Goal: Task Accomplishment & Management: Manage account settings

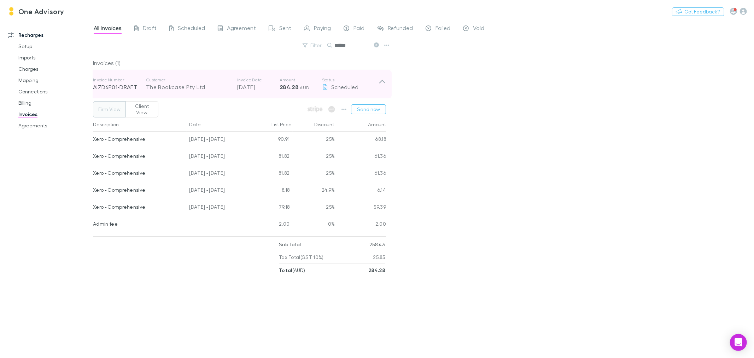
click at [383, 83] on icon at bounding box center [382, 84] width 7 height 14
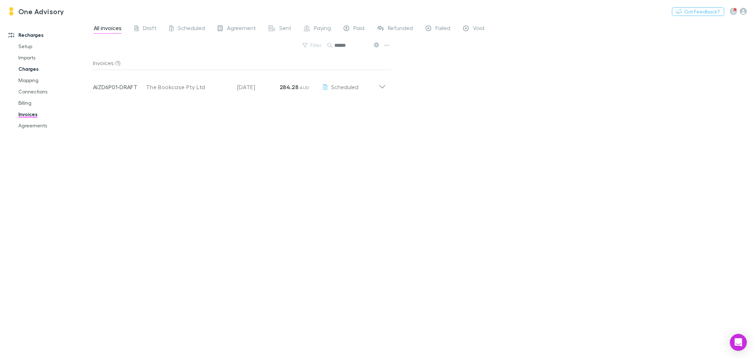
click at [23, 72] on link "Charges" at bounding box center [54, 68] width 86 height 11
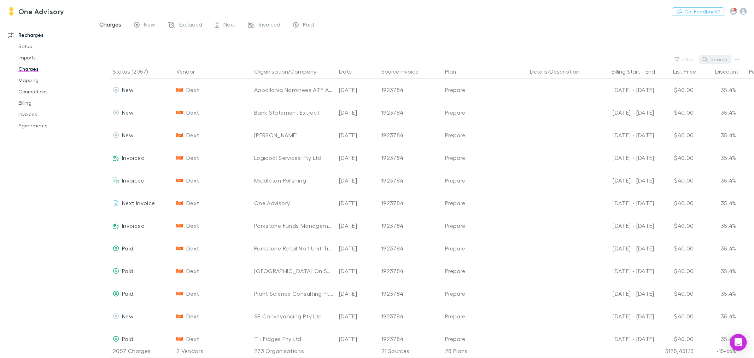
click at [725, 59] on button "Search" at bounding box center [716, 59] width 32 height 8
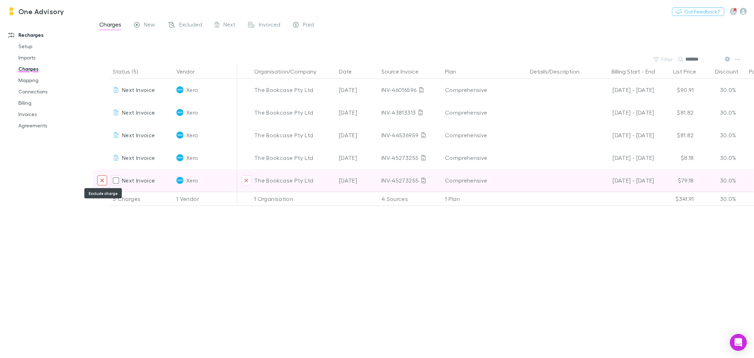
type input "*******"
click at [99, 179] on button "Exclude charge" at bounding box center [102, 180] width 10 height 10
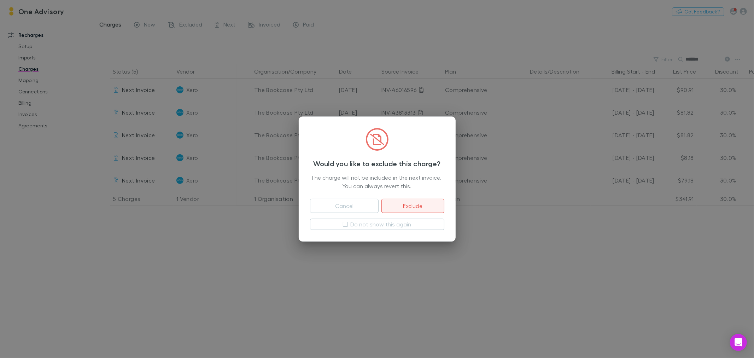
click at [429, 206] on button "Exclude" at bounding box center [413, 206] width 63 height 14
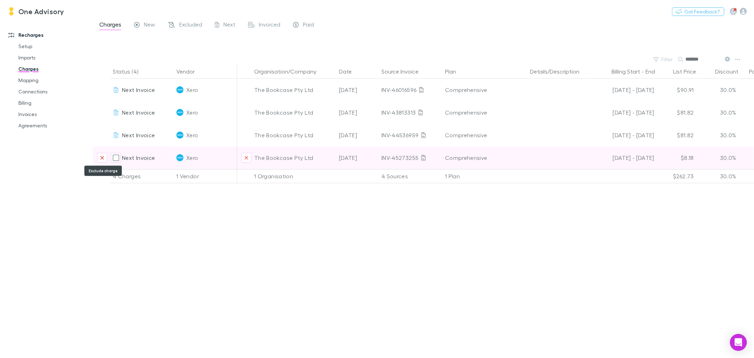
click at [98, 160] on button "Exclude charge" at bounding box center [102, 158] width 10 height 10
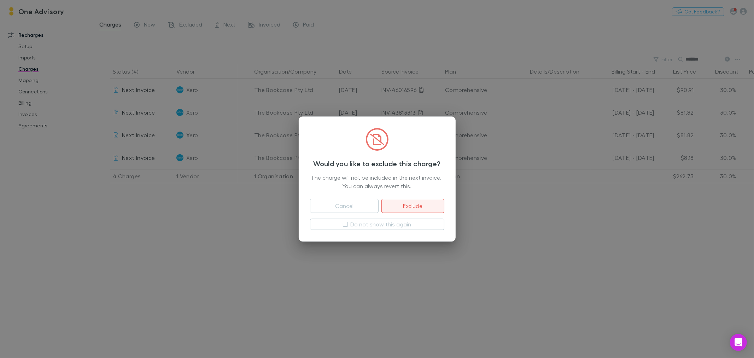
click at [424, 206] on button "Exclude" at bounding box center [413, 206] width 63 height 14
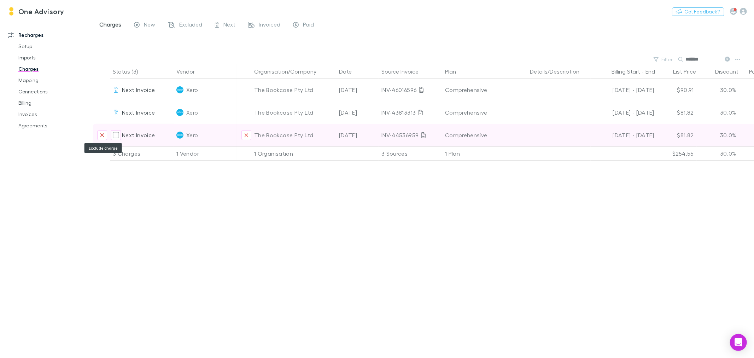
click at [103, 136] on icon "Exclude charge" at bounding box center [102, 135] width 4 height 6
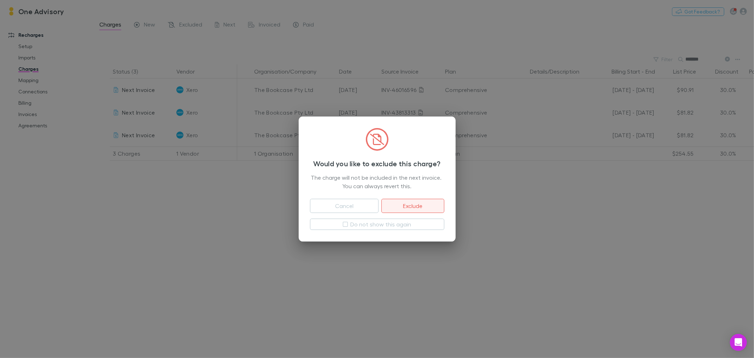
click at [424, 204] on button "Exclude" at bounding box center [413, 206] width 63 height 14
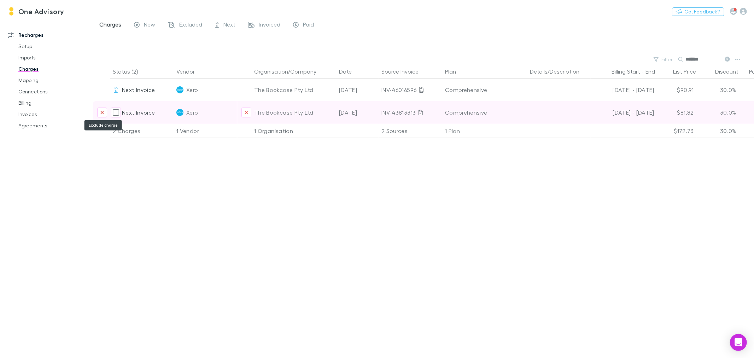
click at [100, 112] on icon "Exclude charge" at bounding box center [102, 113] width 4 height 6
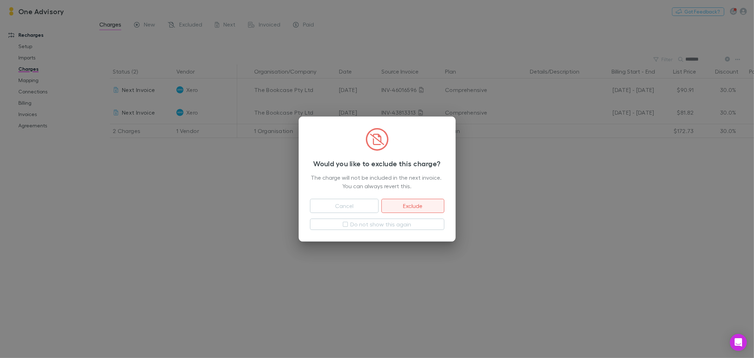
click at [410, 200] on button "Exclude" at bounding box center [413, 206] width 63 height 14
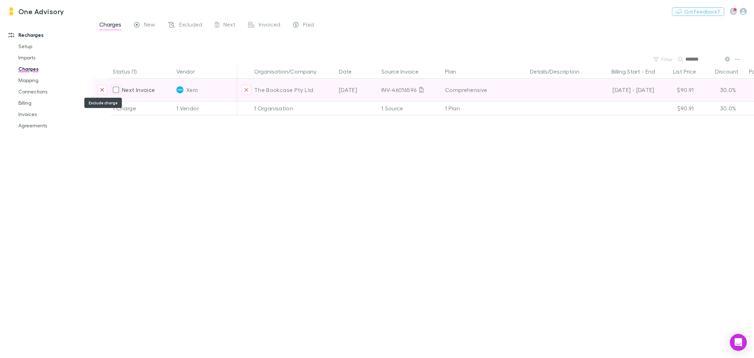
click at [102, 91] on icon "Exclude charge" at bounding box center [102, 90] width 4 height 6
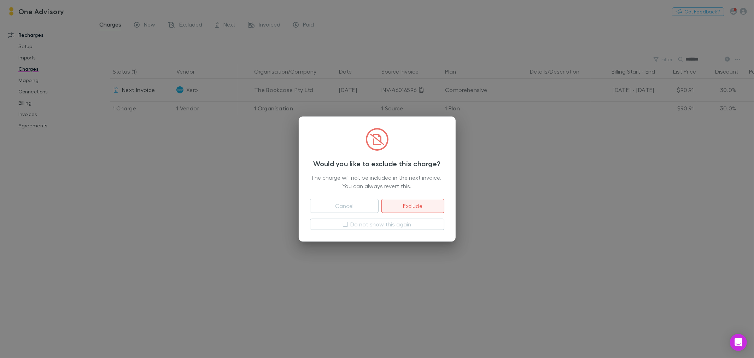
click at [419, 206] on button "Exclude" at bounding box center [413, 206] width 63 height 14
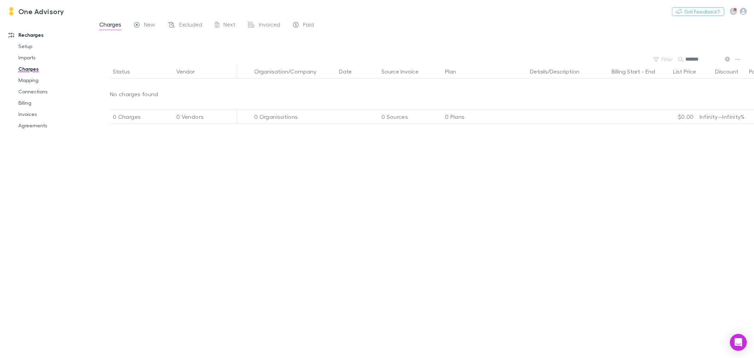
click at [727, 58] on icon at bounding box center [727, 59] width 5 height 5
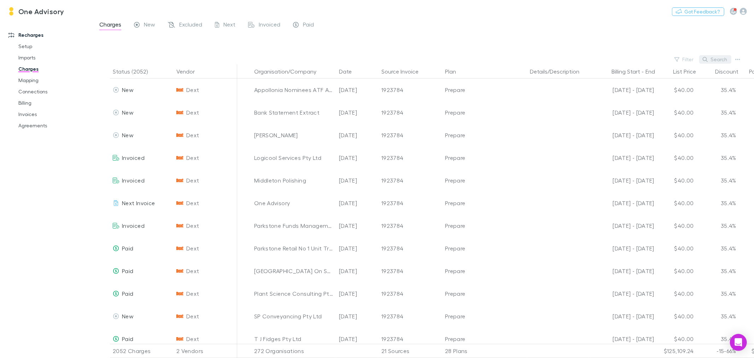
click at [717, 60] on button "Search" at bounding box center [716, 59] width 32 height 8
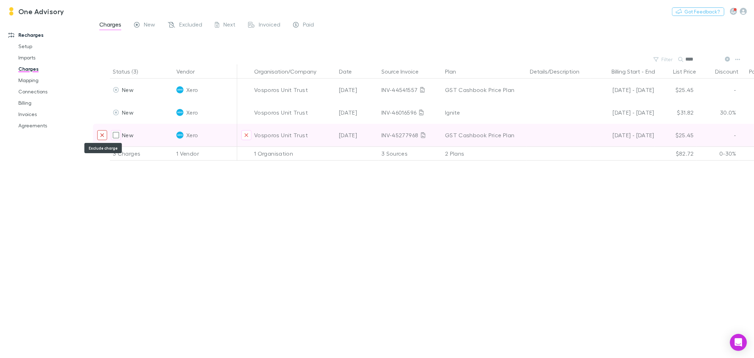
type input "****"
click at [103, 137] on icon "Exclude charge" at bounding box center [102, 135] width 4 height 6
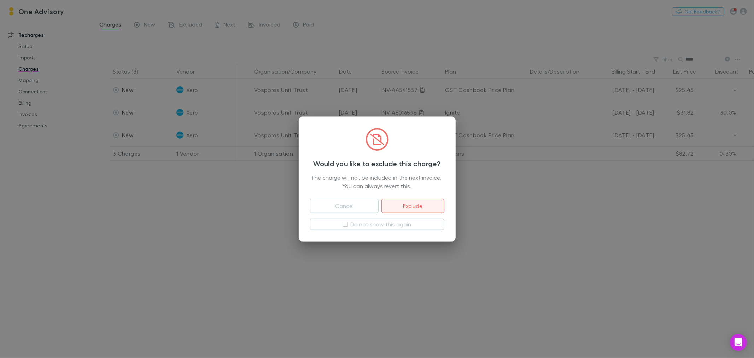
click at [426, 209] on button "Exclude" at bounding box center [413, 206] width 63 height 14
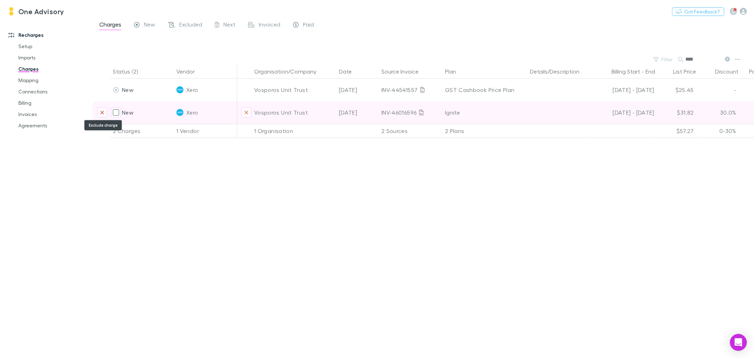
click at [98, 115] on button "Exclude charge" at bounding box center [102, 113] width 10 height 10
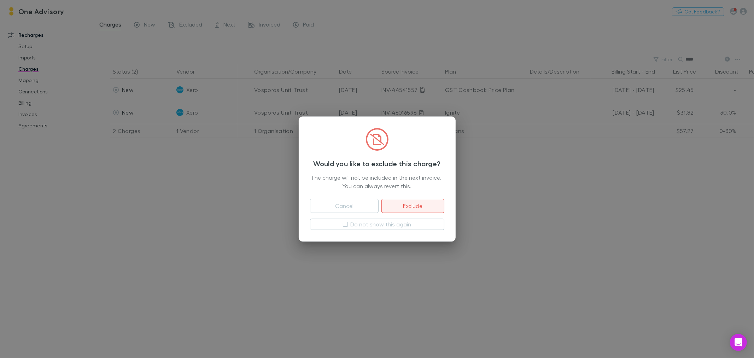
click at [423, 207] on button "Exclude" at bounding box center [413, 206] width 63 height 14
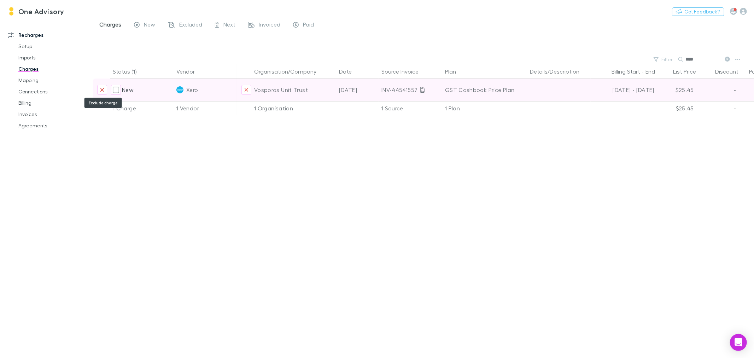
click at [102, 89] on icon "Exclude charge" at bounding box center [102, 90] width 4 height 6
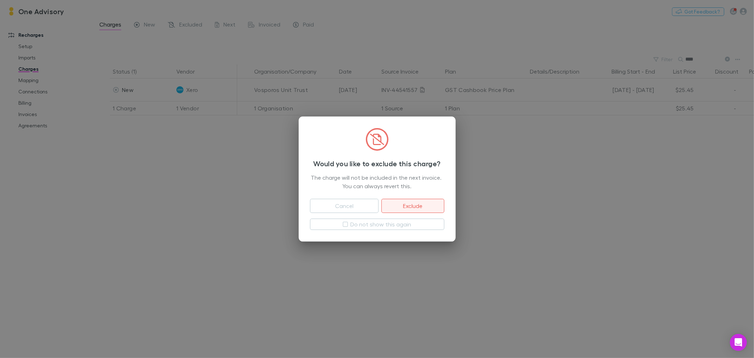
click at [405, 207] on button "Exclude" at bounding box center [413, 206] width 63 height 14
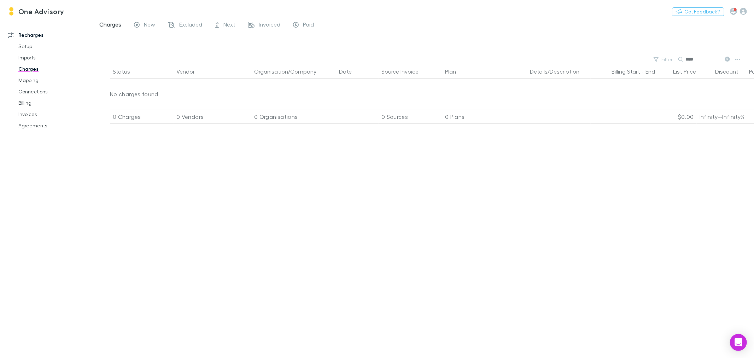
click at [33, 70] on link "Charges" at bounding box center [54, 68] width 86 height 11
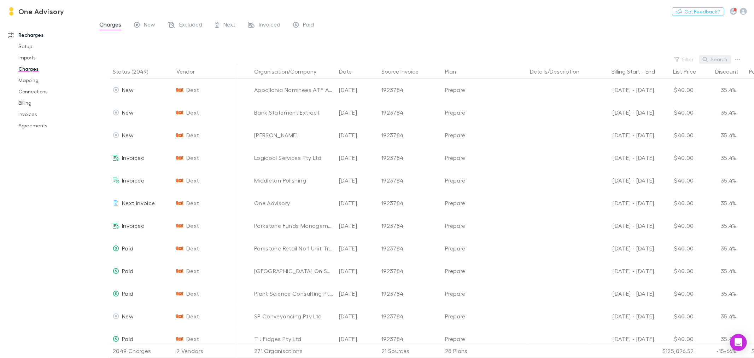
click at [715, 57] on button "Search" at bounding box center [716, 59] width 32 height 8
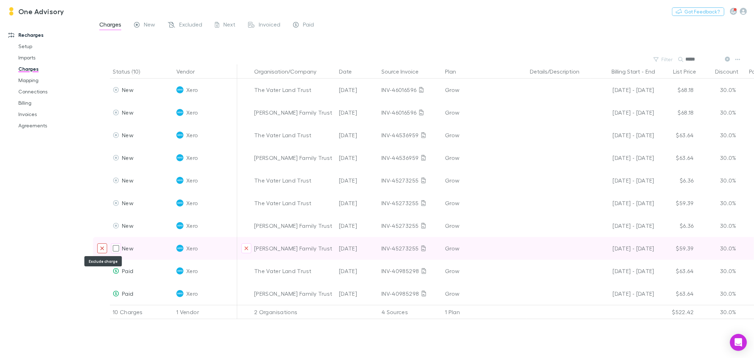
type input "*****"
click at [100, 249] on icon "Exclude charge" at bounding box center [102, 248] width 4 height 6
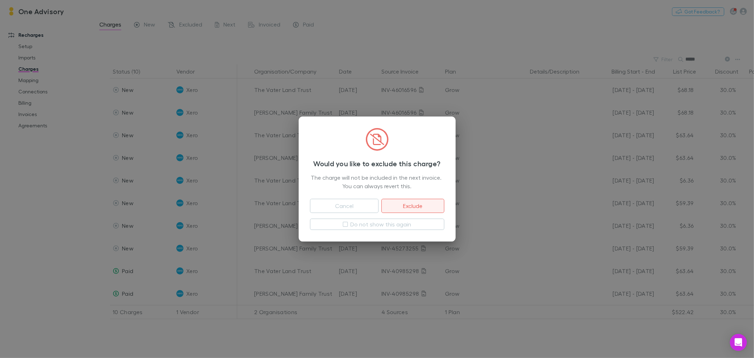
click at [386, 206] on button "Exclude" at bounding box center [413, 206] width 63 height 14
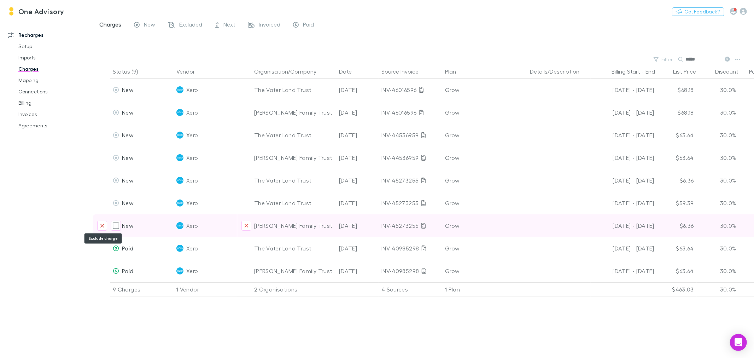
click at [100, 226] on icon "Exclude charge" at bounding box center [102, 226] width 4 height 6
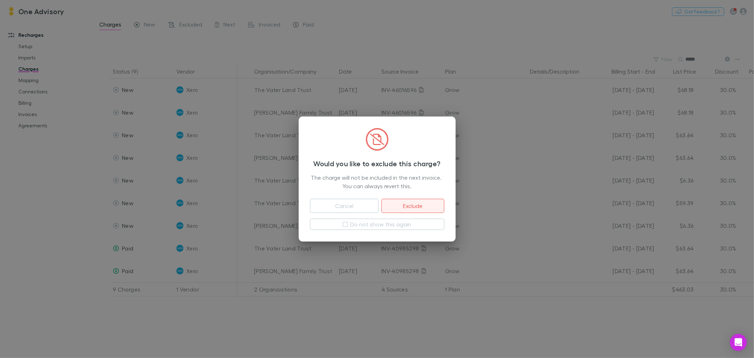
click at [399, 203] on button "Exclude" at bounding box center [413, 206] width 63 height 14
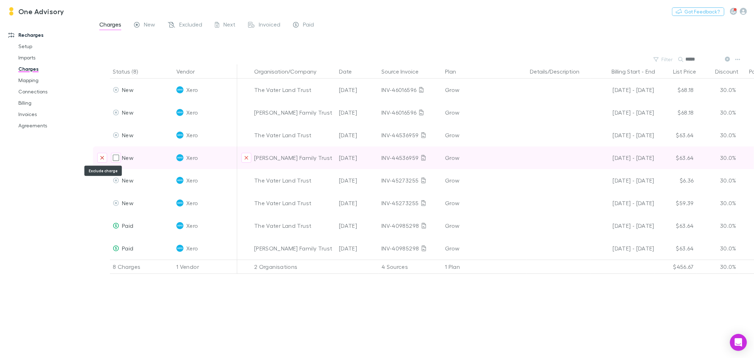
click at [104, 157] on icon "Exclude charge" at bounding box center [102, 158] width 4 height 6
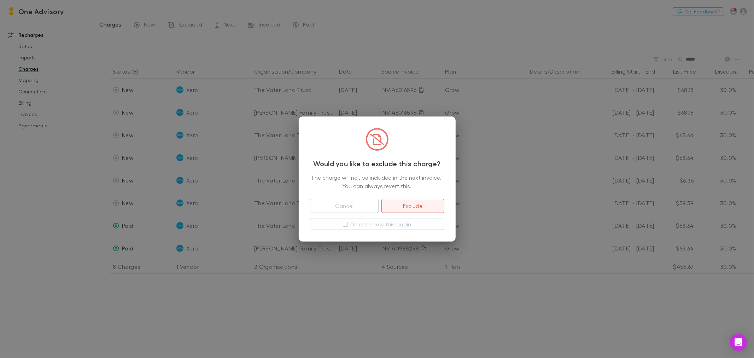
click at [405, 206] on button "Exclude" at bounding box center [413, 206] width 63 height 14
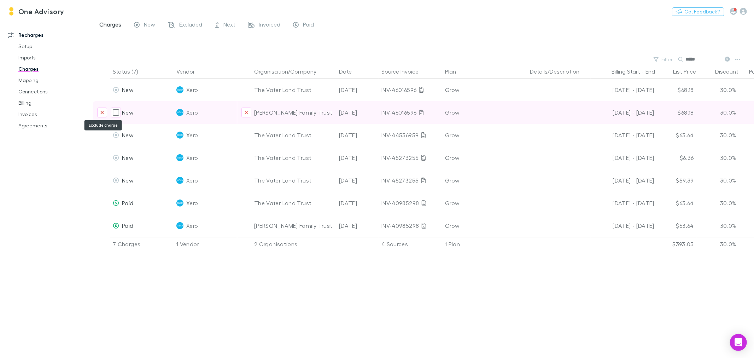
click at [102, 115] on icon "Exclude charge" at bounding box center [102, 113] width 4 height 6
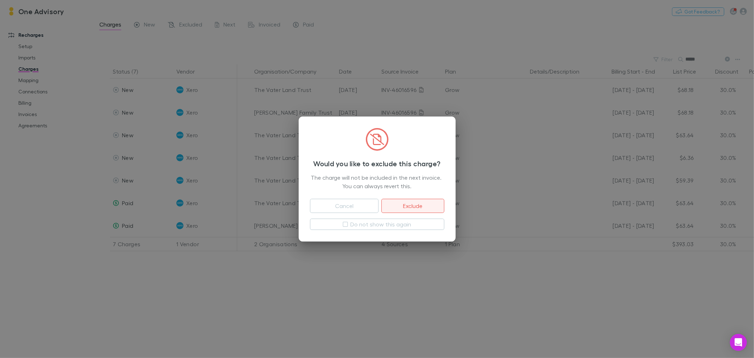
click at [410, 202] on button "Exclude" at bounding box center [413, 206] width 63 height 14
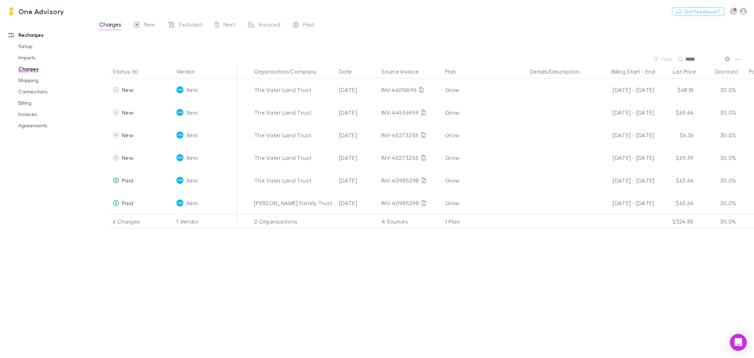
click at [729, 58] on icon at bounding box center [727, 59] width 5 height 5
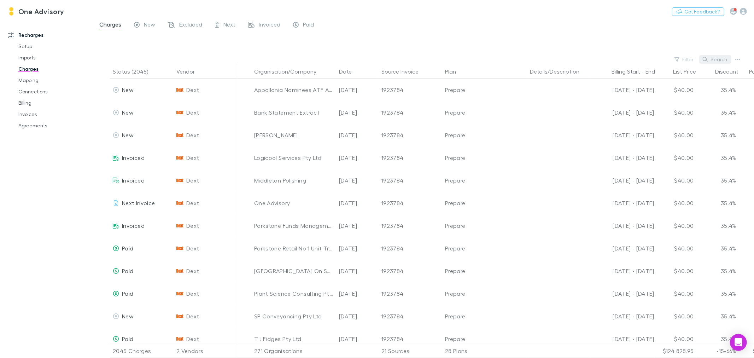
click at [706, 58] on icon "button" at bounding box center [705, 59] width 5 height 5
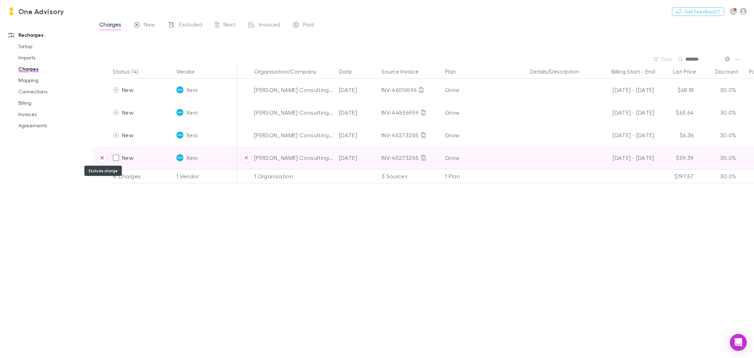
click at [102, 159] on icon "Exclude charge" at bounding box center [102, 158] width 4 height 6
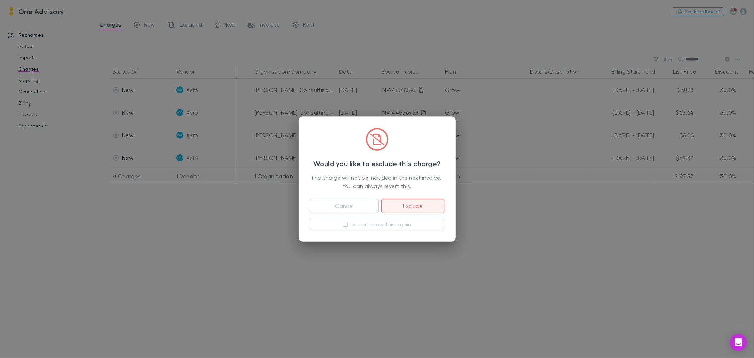
click at [416, 204] on button "Exclude" at bounding box center [413, 206] width 63 height 14
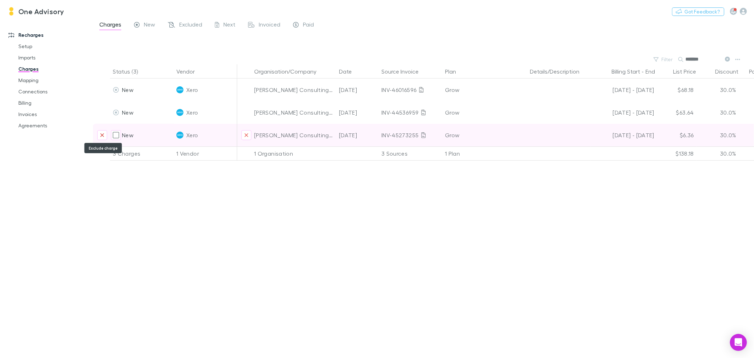
click at [100, 134] on icon "Exclude charge" at bounding box center [102, 135] width 4 height 6
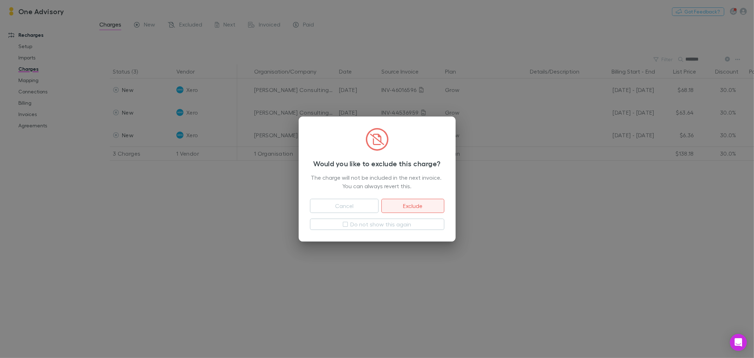
click at [407, 204] on button "Exclude" at bounding box center [413, 206] width 63 height 14
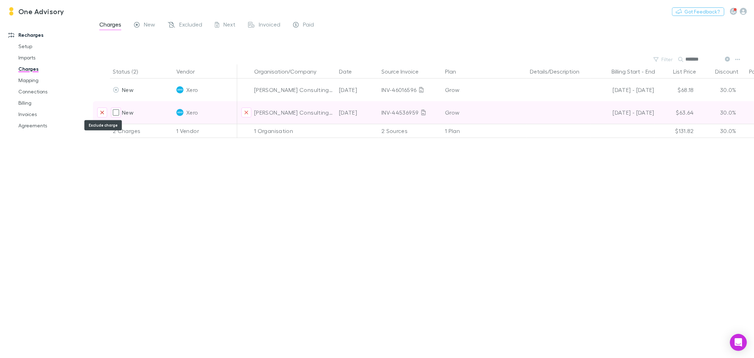
click at [103, 111] on icon "Exclude charge" at bounding box center [102, 113] width 4 height 6
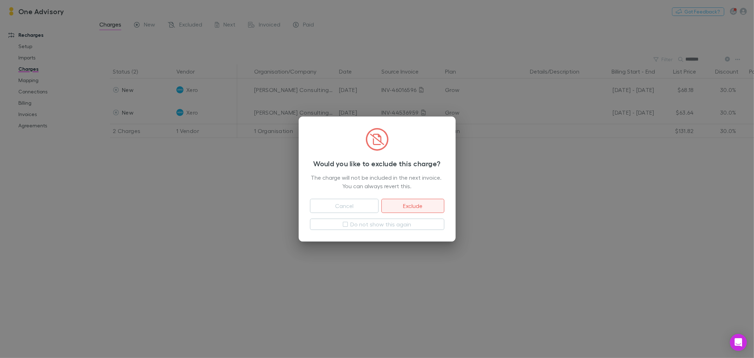
click at [437, 209] on button "Exclude" at bounding box center [413, 206] width 63 height 14
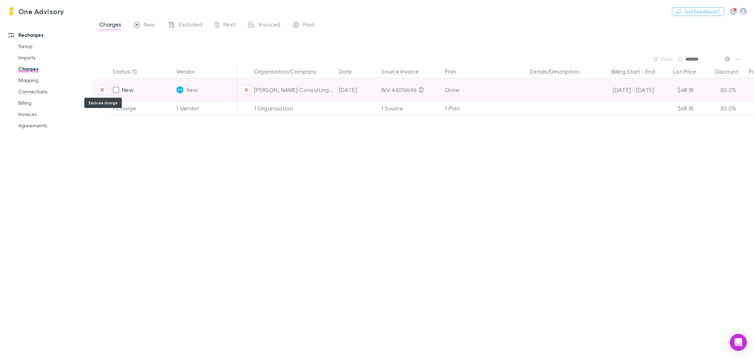
click at [101, 89] on icon "Exclude charge" at bounding box center [102, 90] width 4 height 6
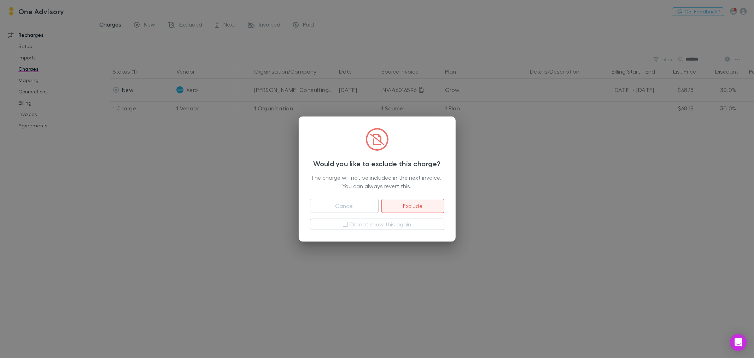
click at [413, 203] on button "Exclude" at bounding box center [413, 206] width 63 height 14
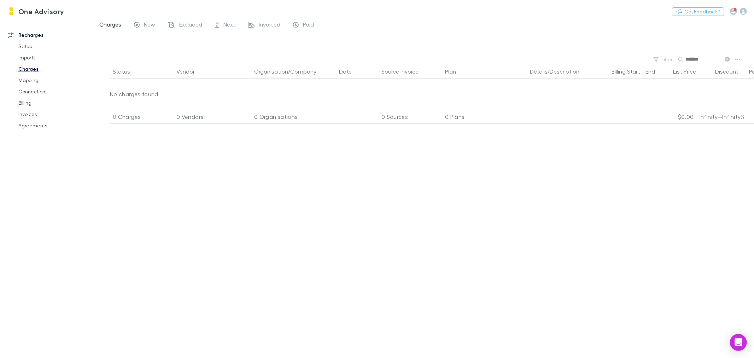
click at [728, 58] on icon at bounding box center [727, 59] width 5 height 5
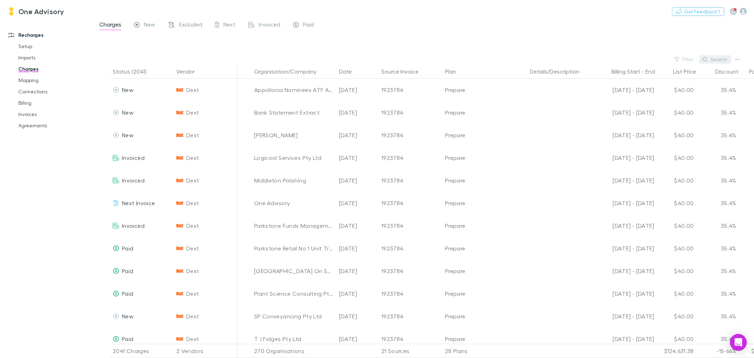
click at [713, 58] on button "Search" at bounding box center [716, 59] width 32 height 8
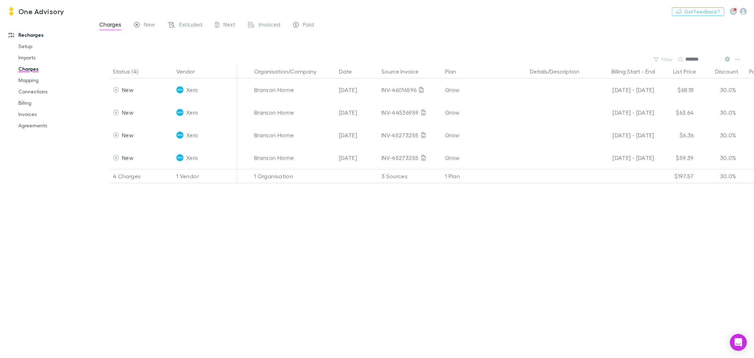
type input "*******"
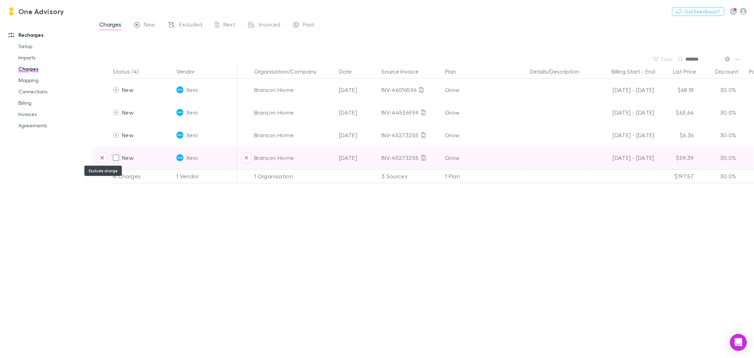
click at [100, 158] on icon "Exclude charge" at bounding box center [102, 158] width 4 height 6
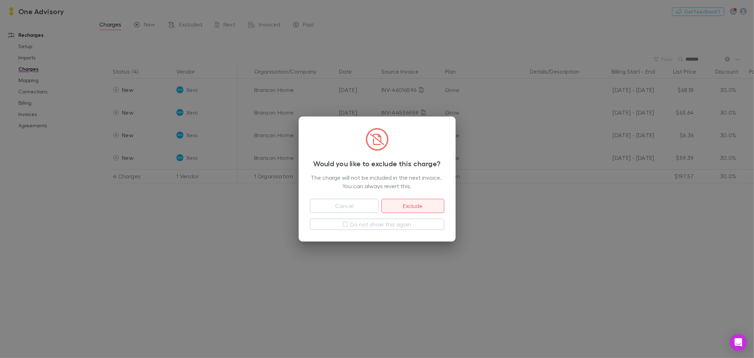
click at [399, 203] on button "Exclude" at bounding box center [413, 206] width 63 height 14
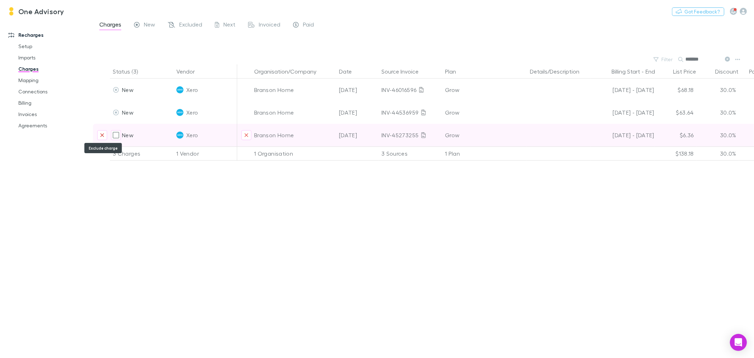
click at [99, 135] on button "Exclude charge" at bounding box center [102, 135] width 10 height 10
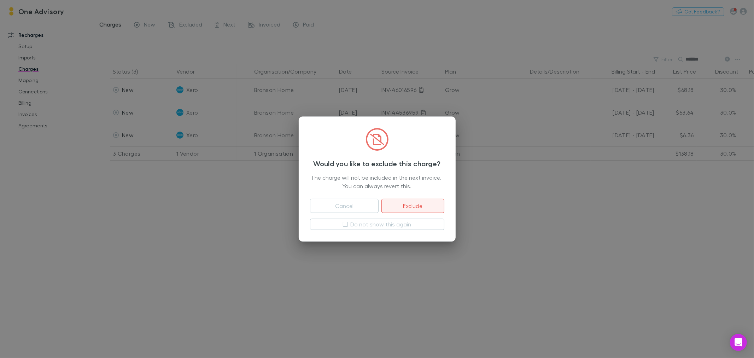
click at [430, 204] on button "Exclude" at bounding box center [413, 206] width 63 height 14
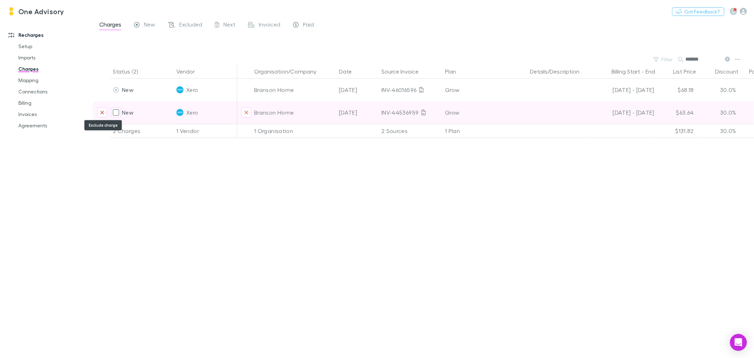
click at [99, 112] on button "Exclude charge" at bounding box center [102, 113] width 10 height 10
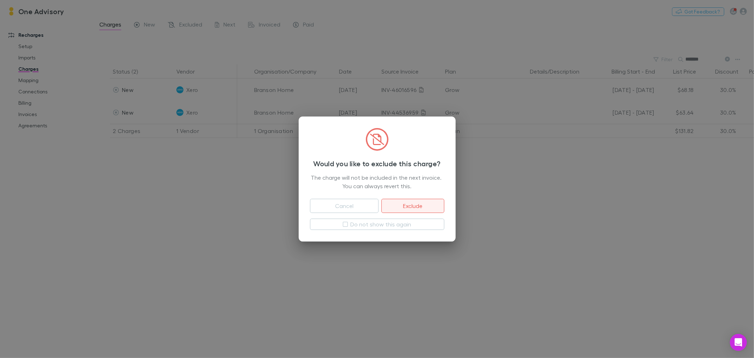
click at [411, 204] on button "Exclude" at bounding box center [413, 206] width 63 height 14
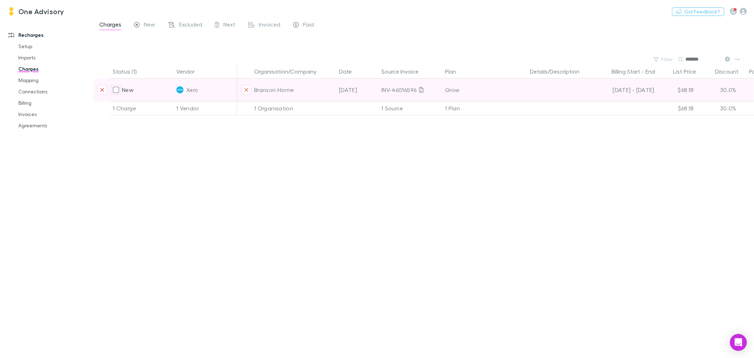
click at [101, 89] on icon "Exclude charge" at bounding box center [102, 90] width 4 height 4
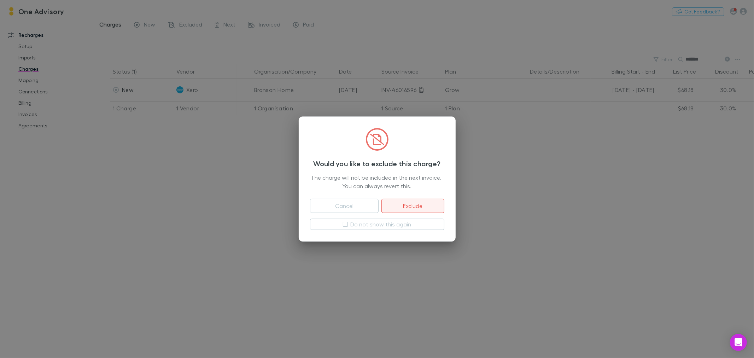
click at [434, 207] on button "Exclude" at bounding box center [413, 206] width 63 height 14
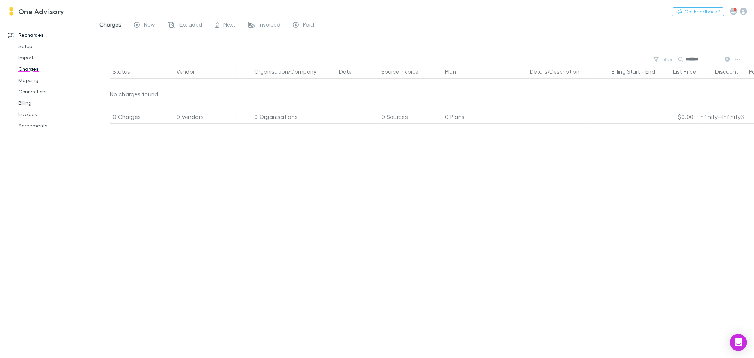
click at [728, 59] on icon at bounding box center [727, 59] width 5 height 5
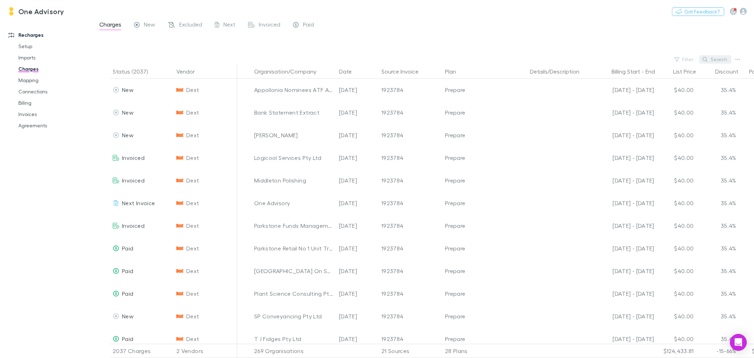
click at [709, 59] on button "Search" at bounding box center [716, 59] width 32 height 8
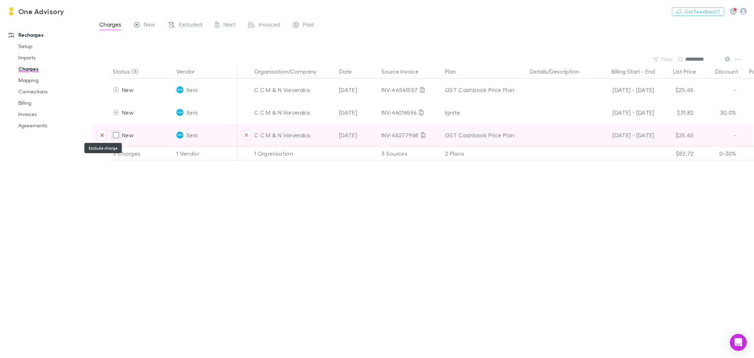
click at [102, 137] on icon "Exclude charge" at bounding box center [102, 135] width 4 height 6
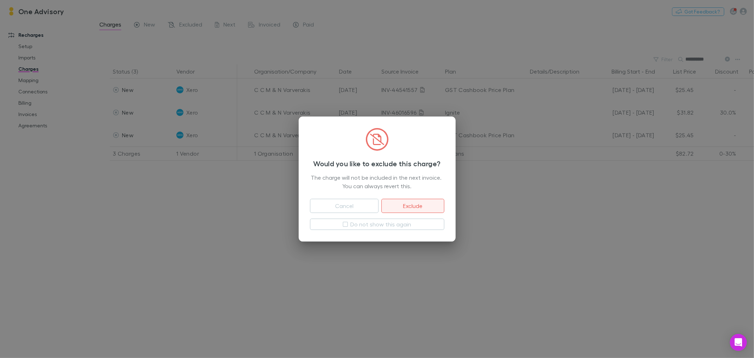
click at [408, 203] on button "Exclude" at bounding box center [413, 206] width 63 height 14
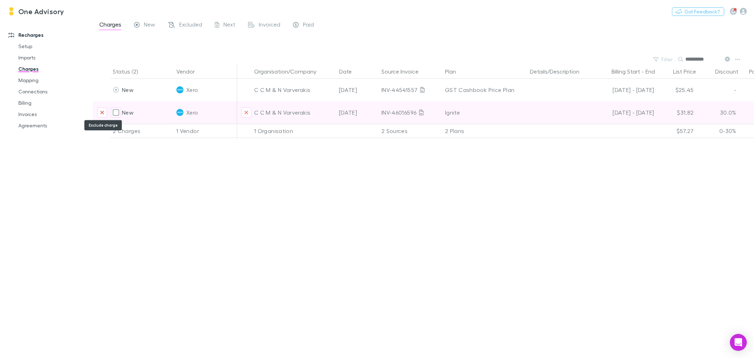
click at [100, 110] on icon "Exclude charge" at bounding box center [102, 113] width 4 height 6
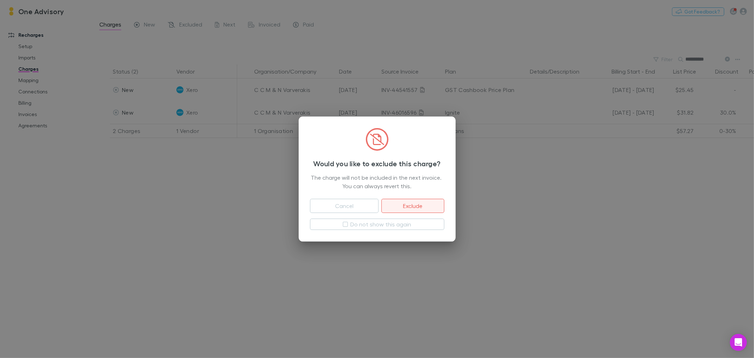
click at [425, 207] on button "Exclude" at bounding box center [413, 206] width 63 height 14
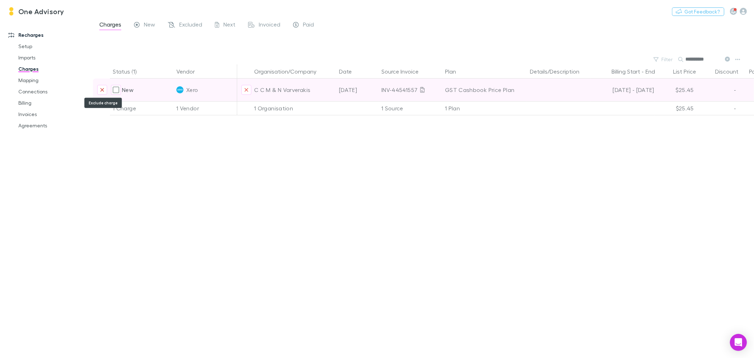
click at [103, 88] on icon "Exclude charge" at bounding box center [102, 90] width 4 height 6
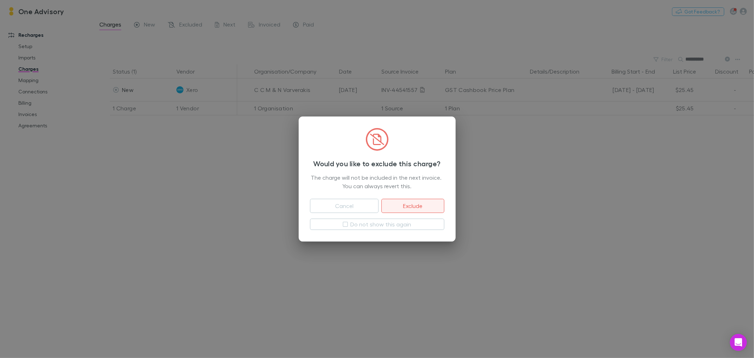
click at [425, 206] on button "Exclude" at bounding box center [413, 206] width 63 height 14
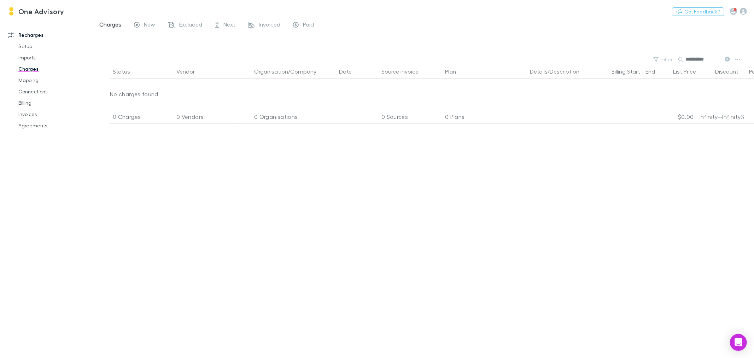
click at [726, 56] on button at bounding box center [727, 59] width 8 height 7
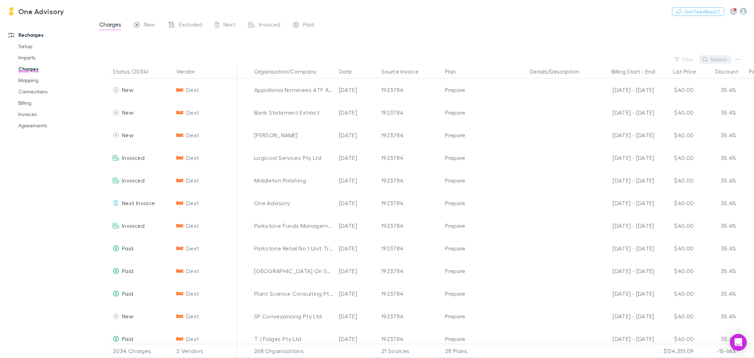
click at [713, 61] on button "Search" at bounding box center [716, 59] width 32 height 8
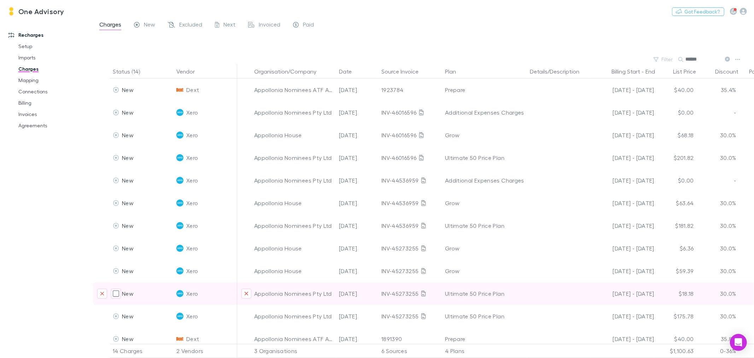
scroll to position [59, 0]
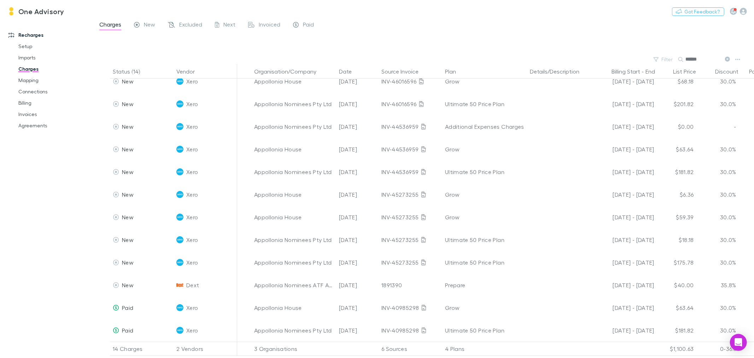
type input "******"
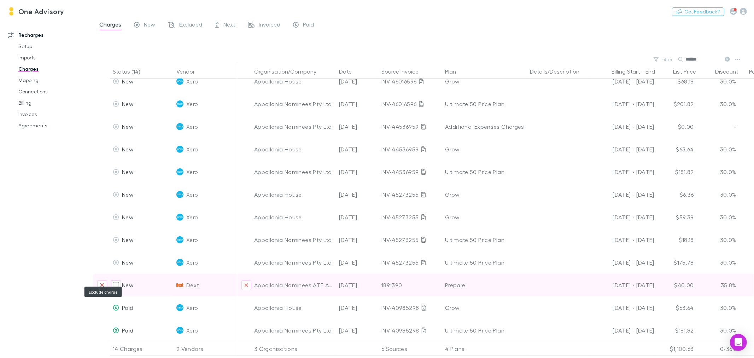
click at [103, 282] on icon "Exclude charge" at bounding box center [102, 285] width 4 height 6
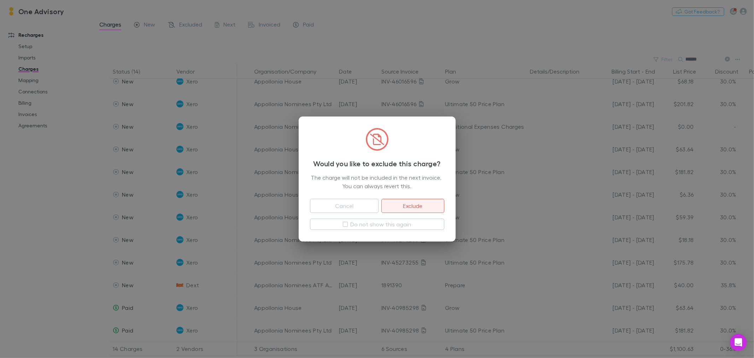
click at [438, 203] on button "Exclude" at bounding box center [413, 206] width 63 height 14
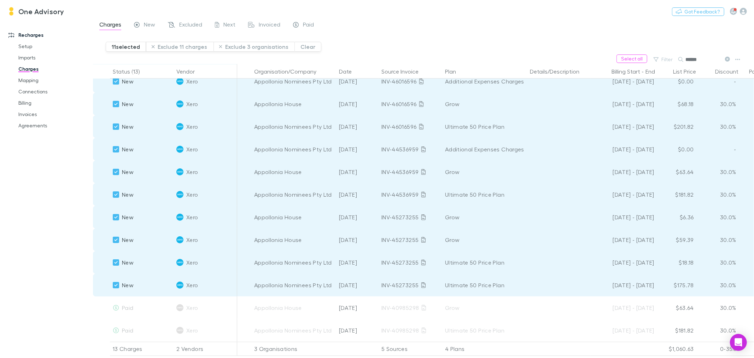
scroll to position [0, 0]
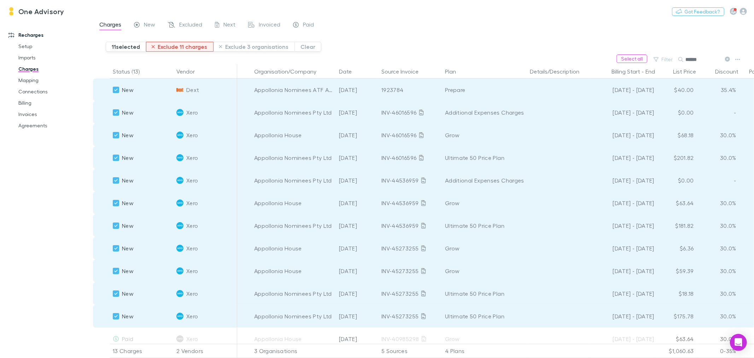
click at [177, 47] on button "Exclude 11 charges" at bounding box center [180, 47] width 68 height 10
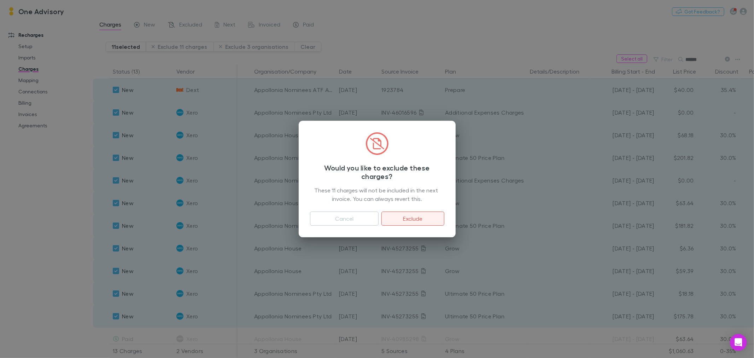
click at [415, 220] on button "Exclude" at bounding box center [413, 219] width 63 height 14
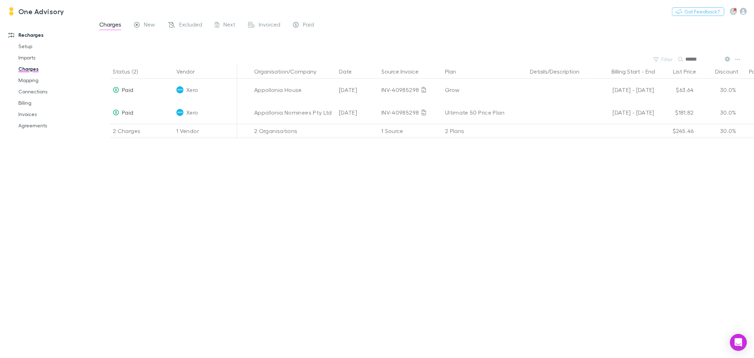
click at [726, 59] on icon at bounding box center [727, 59] width 5 height 5
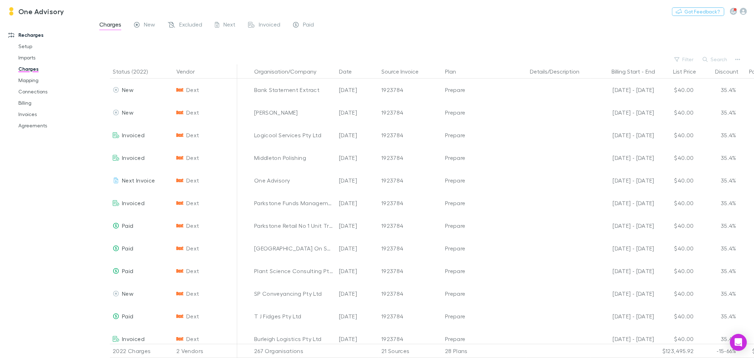
drag, startPoint x: 727, startPoint y: 58, endPoint x: 710, endPoint y: 57, distance: 17.3
click at [727, 58] on button "Search" at bounding box center [716, 59] width 32 height 8
click at [710, 57] on div "Search ******" at bounding box center [716, 59] width 32 height 10
click at [712, 57] on button "Search" at bounding box center [716, 59] width 32 height 8
click at [0, 0] on input "text" at bounding box center [0, 0] width 0 height 0
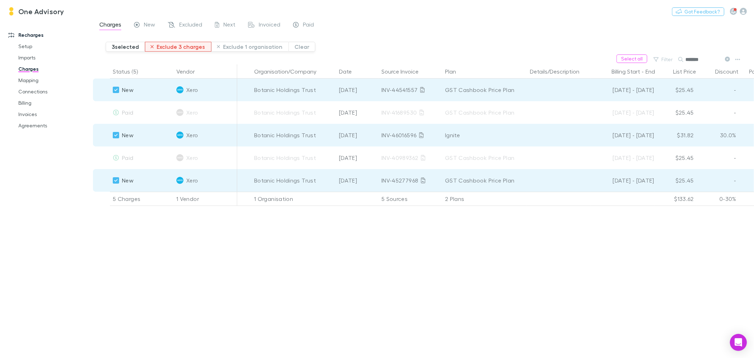
click at [180, 46] on button "Exclude 3 charges" at bounding box center [178, 47] width 66 height 10
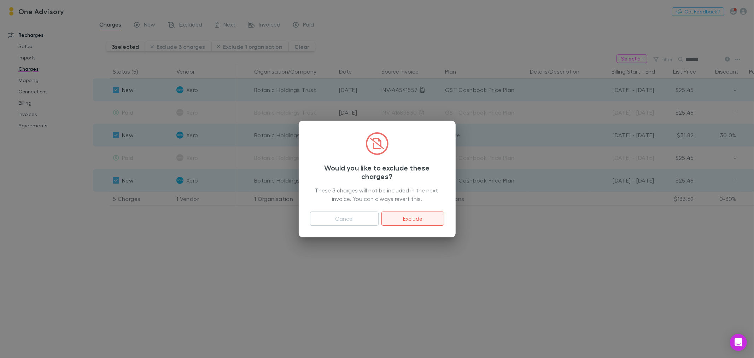
click at [404, 216] on button "Exclude" at bounding box center [413, 219] width 63 height 14
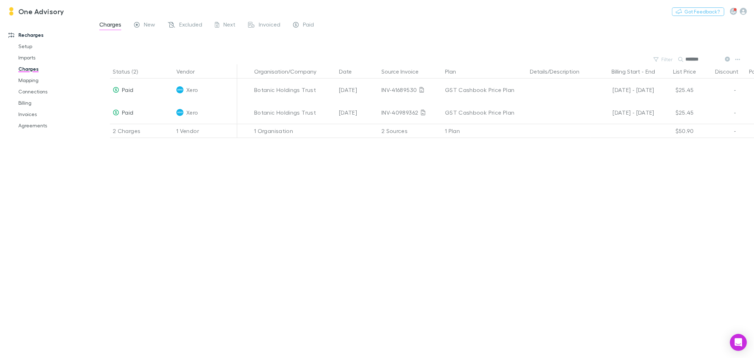
click at [726, 58] on icon at bounding box center [727, 59] width 5 height 5
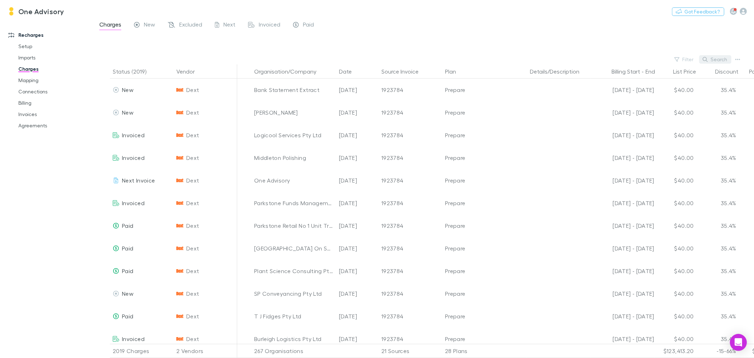
click at [716, 59] on button "Search" at bounding box center [716, 59] width 32 height 8
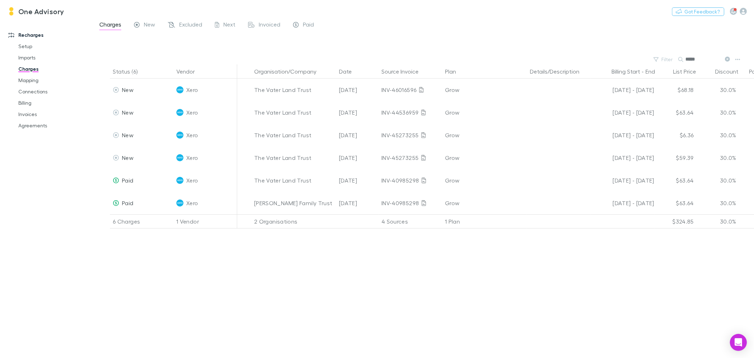
type input "*****"
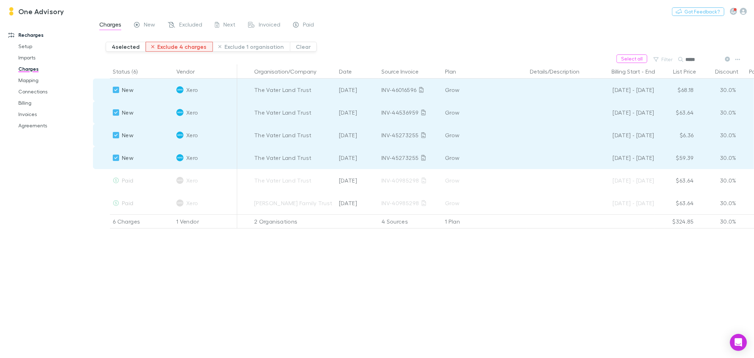
click at [184, 47] on button "Exclude 4 charges" at bounding box center [179, 47] width 67 height 10
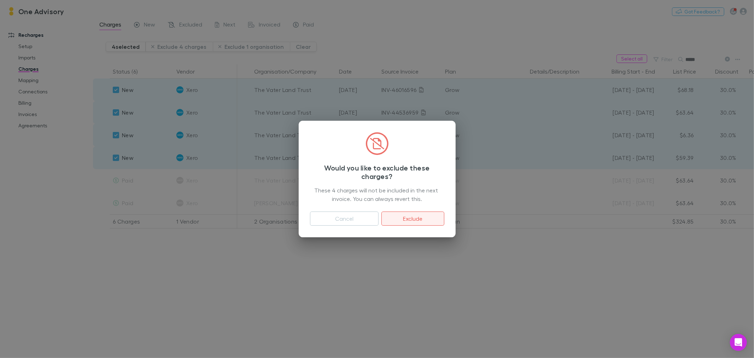
click at [404, 221] on button "Exclude" at bounding box center [413, 219] width 63 height 14
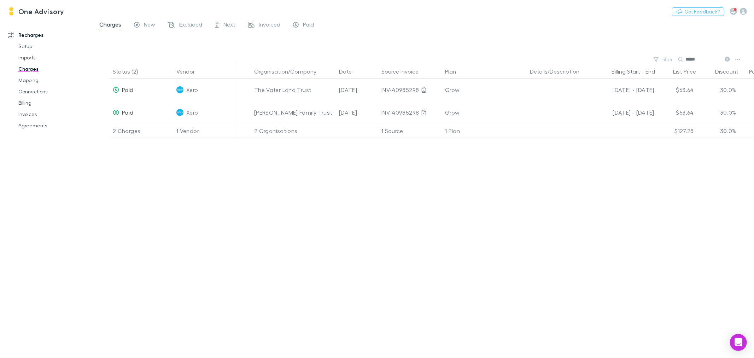
click at [725, 59] on icon at bounding box center [727, 59] width 5 height 5
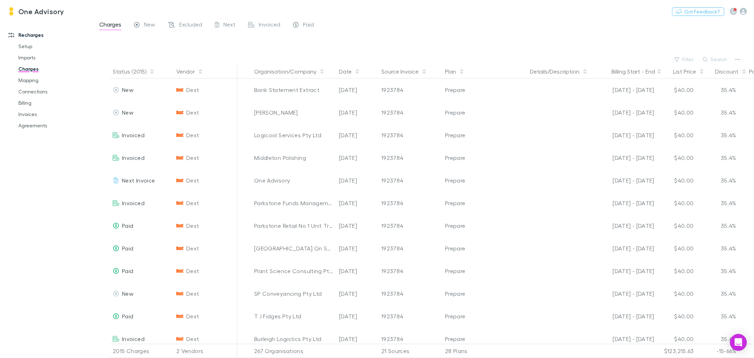
click at [713, 60] on button "Search" at bounding box center [716, 59] width 32 height 8
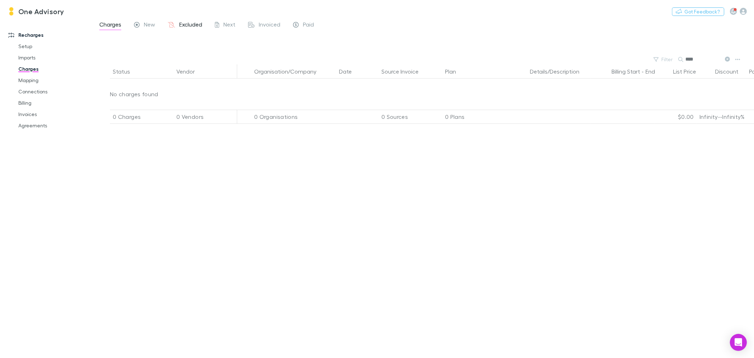
click at [186, 24] on span "Excluded" at bounding box center [190, 25] width 23 height 9
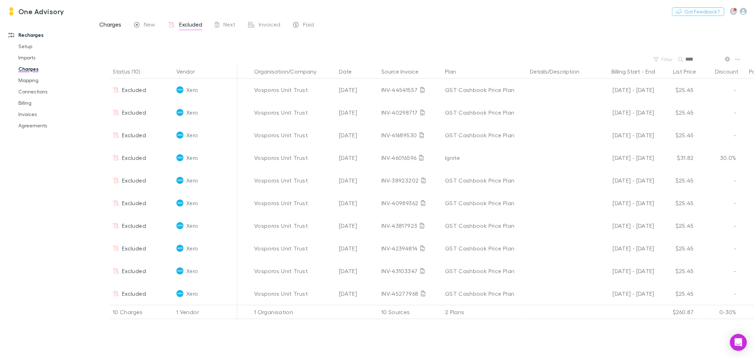
click at [116, 25] on span "Charges" at bounding box center [110, 25] width 22 height 9
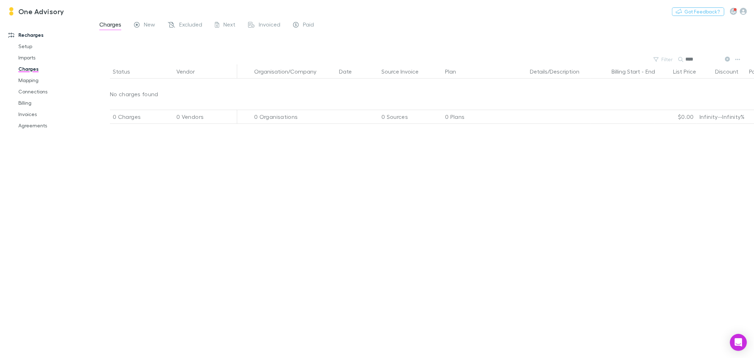
click at [728, 59] on icon at bounding box center [727, 59] width 5 height 5
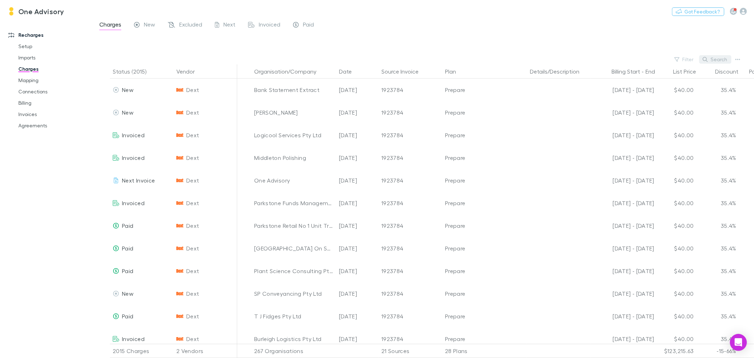
click at [726, 60] on button "Search" at bounding box center [716, 59] width 32 height 8
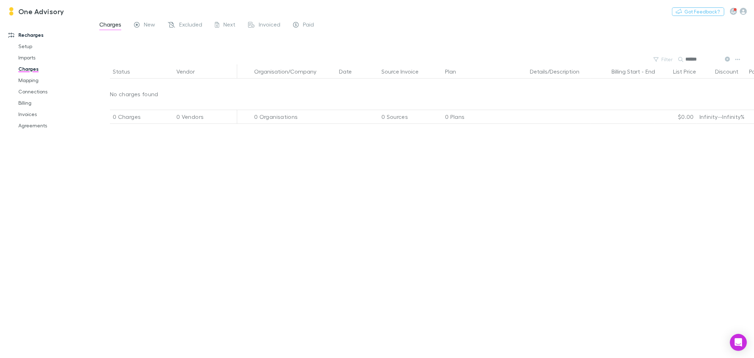
click at [727, 59] on icon at bounding box center [727, 59] width 5 height 5
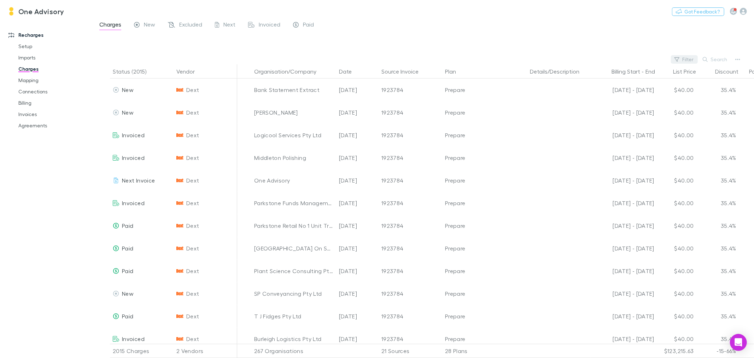
click at [685, 60] on button "Filter" at bounding box center [684, 59] width 27 height 8
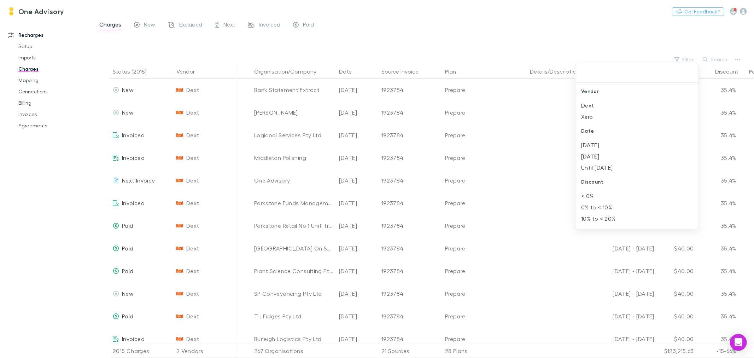
click at [586, 16] on div at bounding box center [377, 179] width 754 height 358
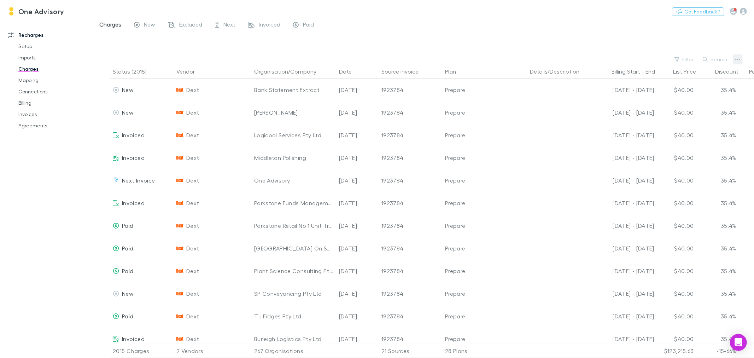
click at [739, 61] on icon "button" at bounding box center [738, 60] width 5 height 6
click at [731, 36] on div at bounding box center [377, 179] width 754 height 358
click at [150, 70] on icon "button" at bounding box center [152, 72] width 4 height 6
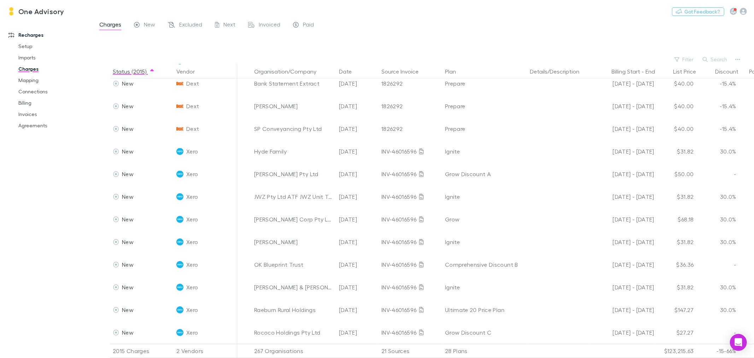
scroll to position [3891, 0]
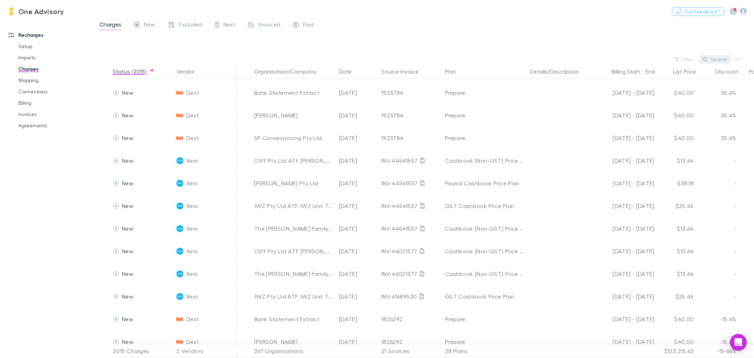
click at [717, 62] on button "Search" at bounding box center [716, 59] width 32 height 8
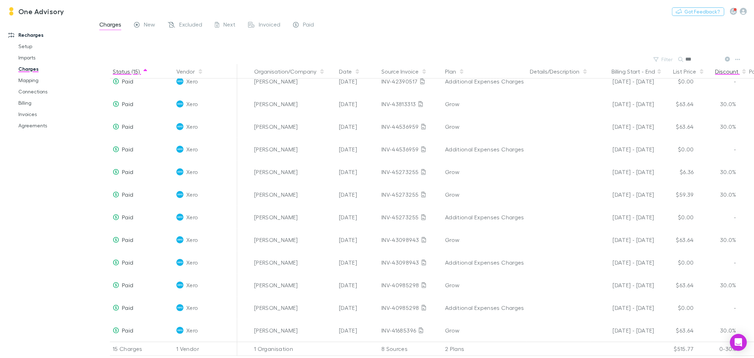
scroll to position [82, 0]
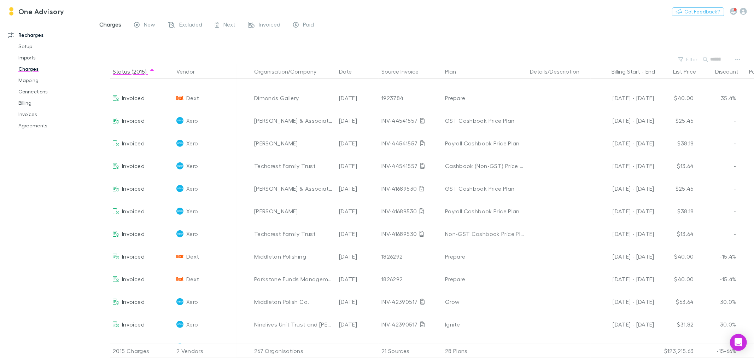
click at [728, 59] on div "Search" at bounding box center [718, 59] width 28 height 10
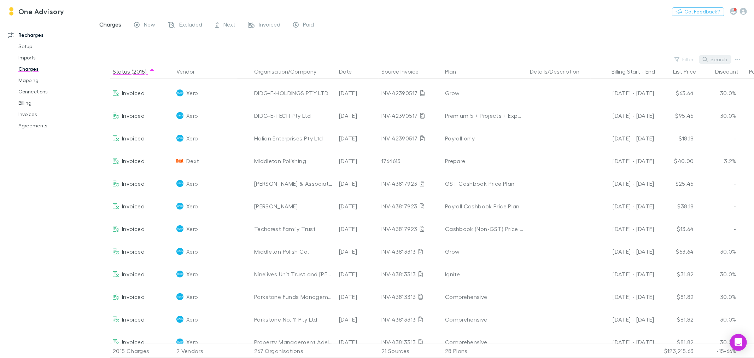
click at [716, 60] on button "Search" at bounding box center [716, 59] width 32 height 8
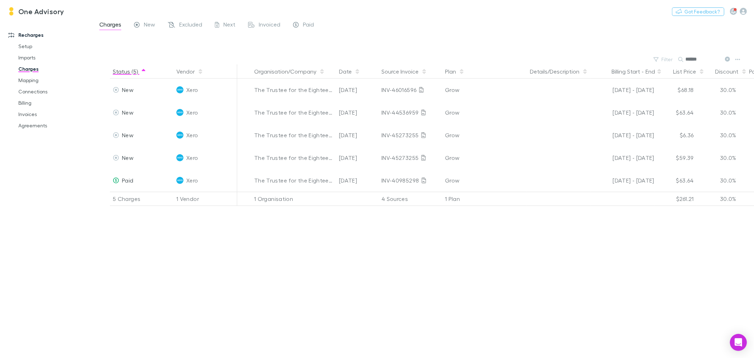
scroll to position [0, 0]
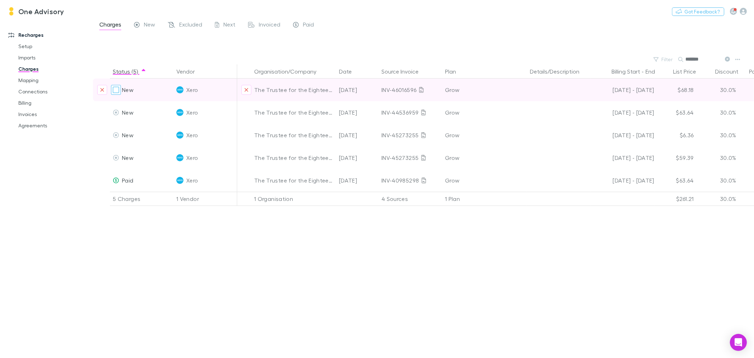
type input "*******"
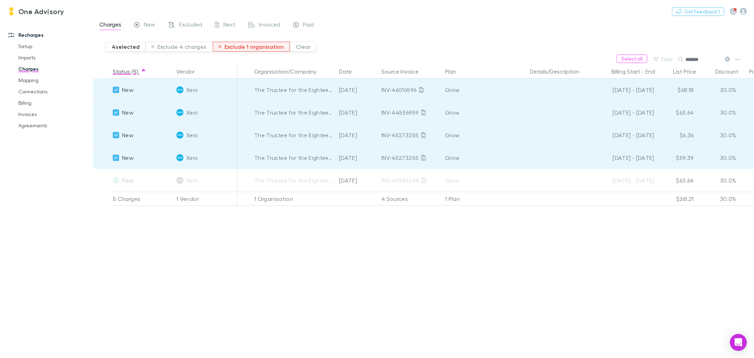
click at [241, 47] on button "Exclude 1 organisation" at bounding box center [251, 47] width 77 height 10
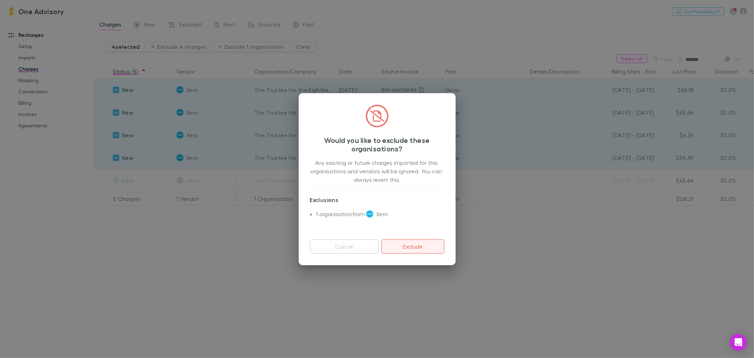
click at [404, 247] on button "Exclude" at bounding box center [413, 246] width 63 height 14
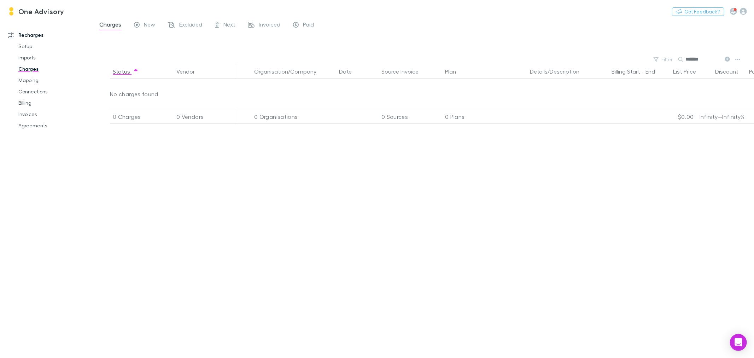
drag, startPoint x: 725, startPoint y: 59, endPoint x: 729, endPoint y: 61, distance: 4.6
click at [725, 59] on button at bounding box center [727, 59] width 8 height 7
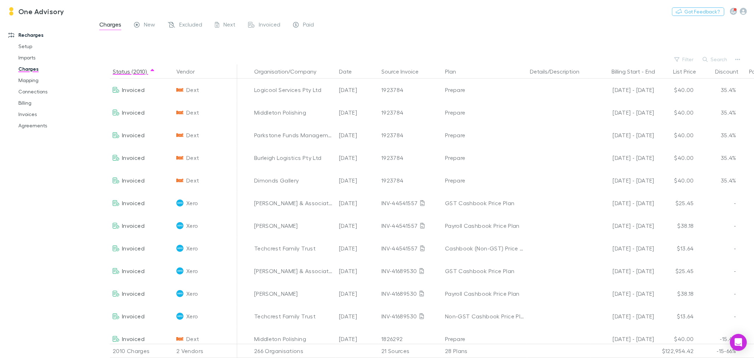
click at [713, 61] on button "Search" at bounding box center [716, 59] width 32 height 8
click at [0, 0] on input "*********" at bounding box center [0, 0] width 0 height 0
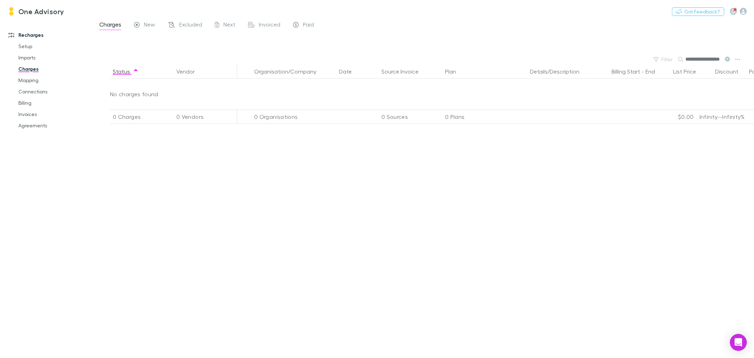
scroll to position [0, 11]
type input "**********"
click at [726, 60] on icon at bounding box center [727, 59] width 5 height 5
click at [682, 59] on icon "button" at bounding box center [679, 59] width 5 height 5
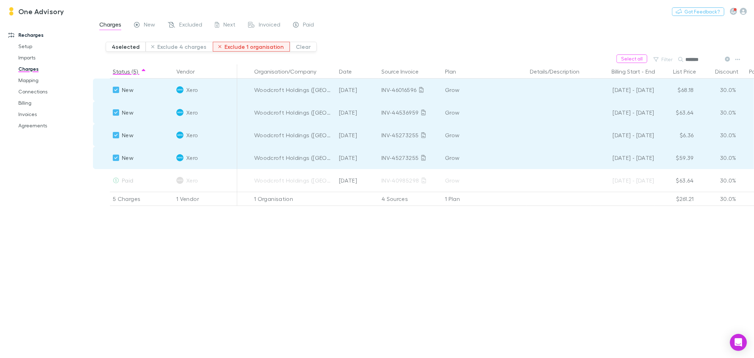
click at [232, 46] on button "Exclude 1 organisation" at bounding box center [251, 47] width 77 height 10
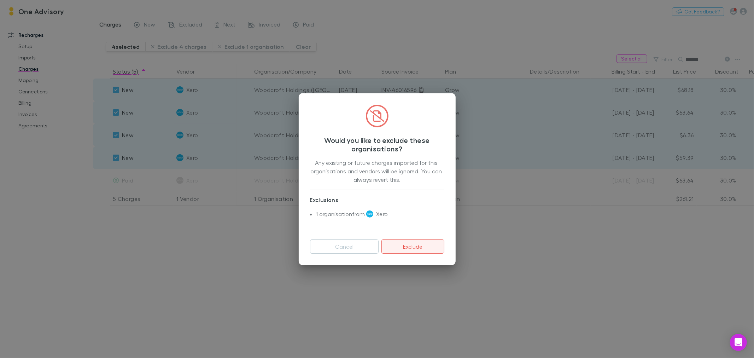
click at [425, 246] on button "Exclude" at bounding box center [413, 246] width 63 height 14
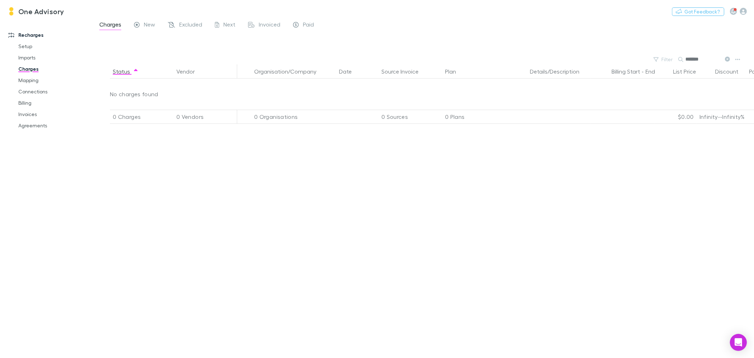
click at [727, 57] on icon at bounding box center [727, 59] width 5 height 5
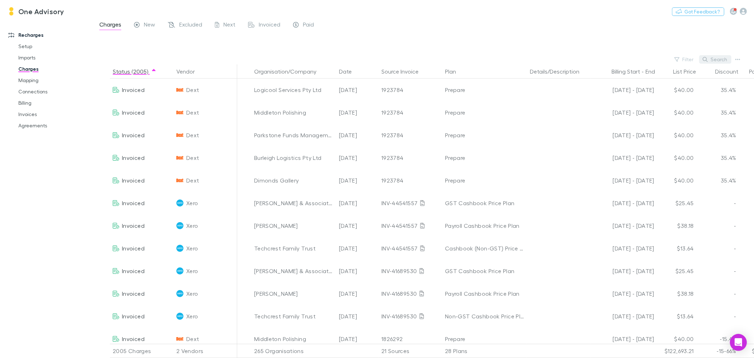
click at [717, 61] on button "Search" at bounding box center [716, 59] width 32 height 8
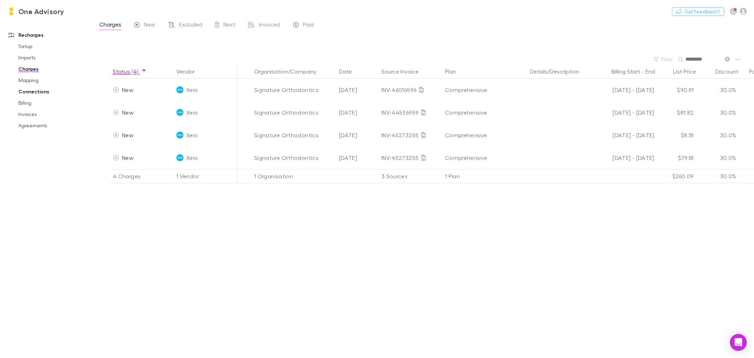
type input "*********"
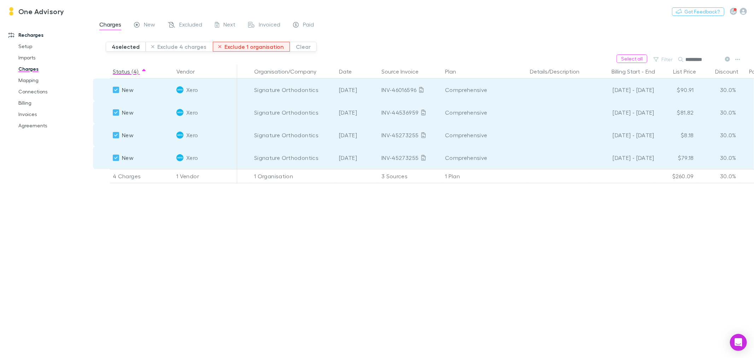
click at [249, 44] on button "Exclude 1 organisation" at bounding box center [251, 47] width 77 height 10
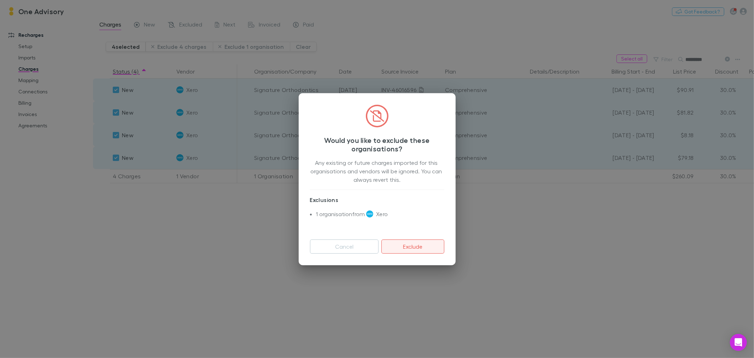
click at [415, 245] on button "Exclude" at bounding box center [413, 246] width 63 height 14
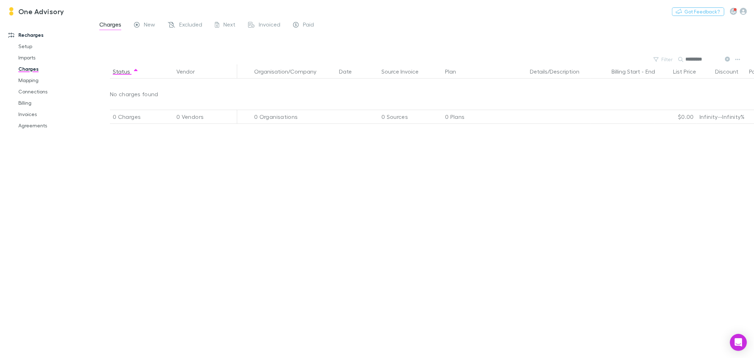
click at [729, 57] on icon at bounding box center [727, 59] width 5 height 5
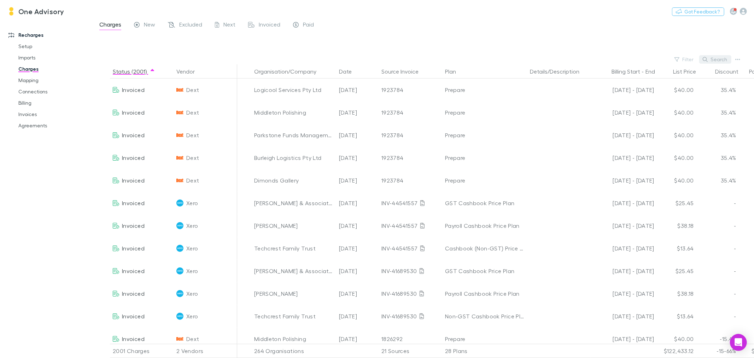
click at [713, 59] on button "Search" at bounding box center [716, 59] width 32 height 8
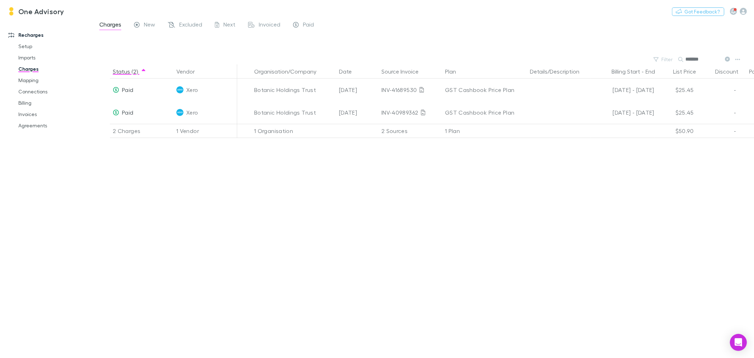
click at [726, 58] on icon at bounding box center [727, 59] width 5 height 5
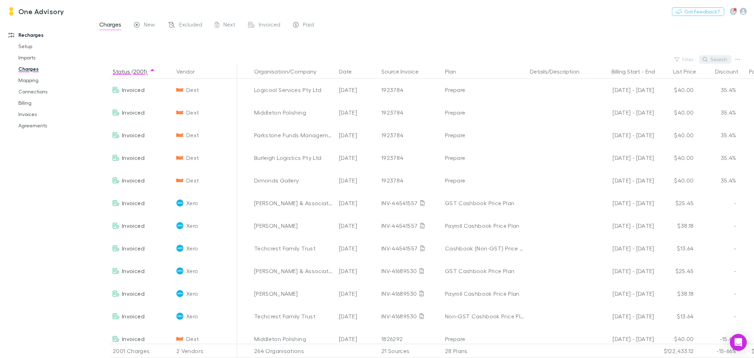
click at [713, 59] on button "Search" at bounding box center [716, 59] width 32 height 8
type input "**********"
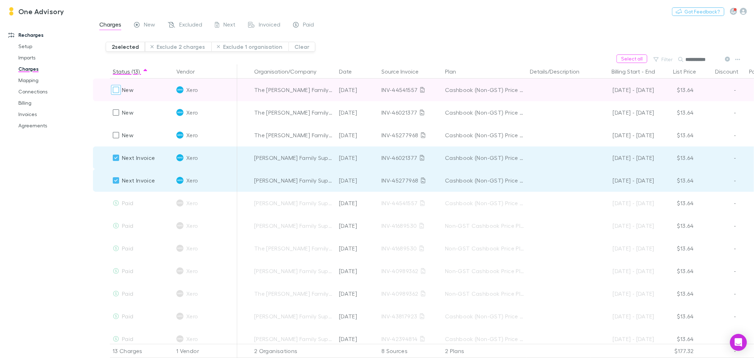
click at [112, 89] on div at bounding box center [116, 90] width 10 height 10
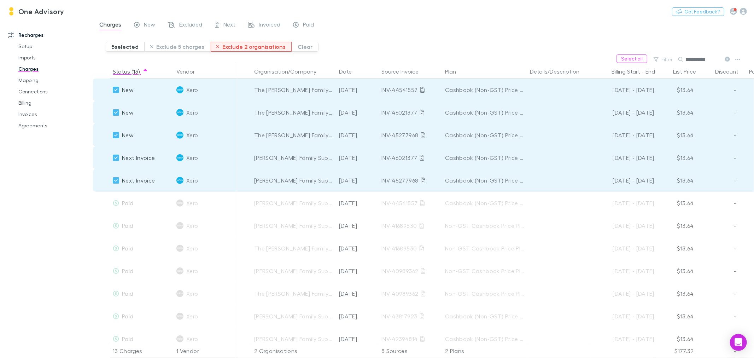
click at [239, 44] on button "Exclude 2 organisations" at bounding box center [251, 47] width 81 height 10
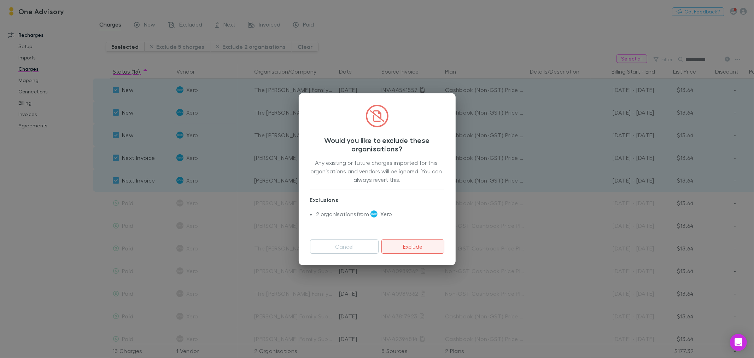
click at [420, 243] on button "Exclude" at bounding box center [413, 246] width 63 height 14
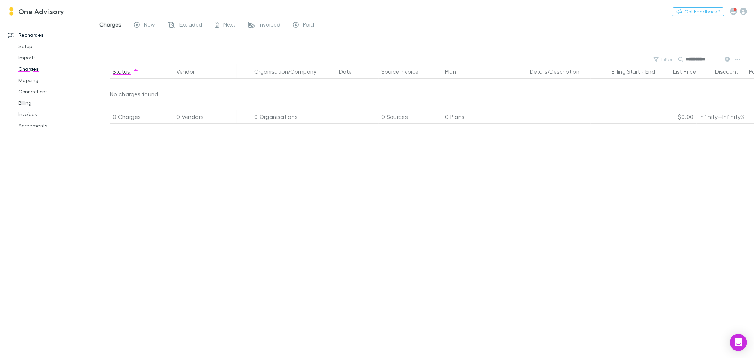
click at [727, 59] on icon at bounding box center [727, 59] width 5 height 5
click at [701, 59] on button "Search" at bounding box center [689, 59] width 23 height 0
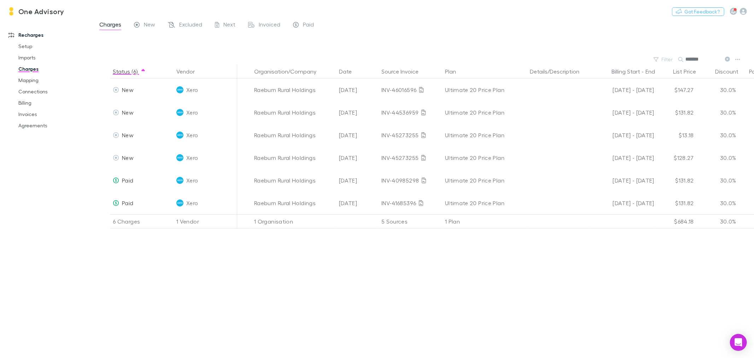
type input "*******"
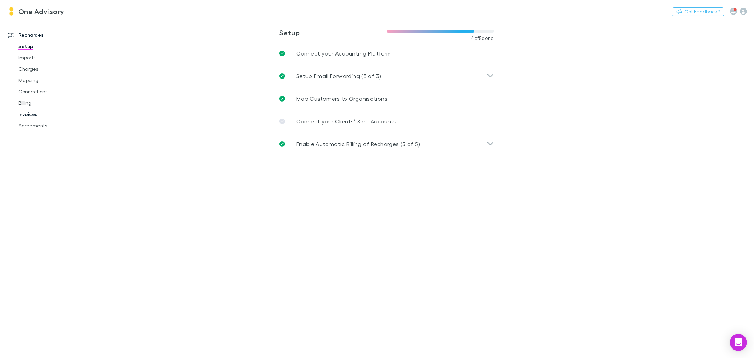
click at [29, 114] on link "Invoices" at bounding box center [54, 114] width 86 height 11
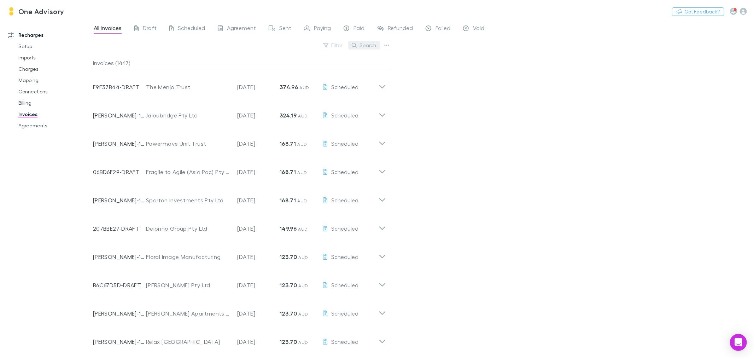
click at [376, 43] on button "Search" at bounding box center [364, 45] width 32 height 8
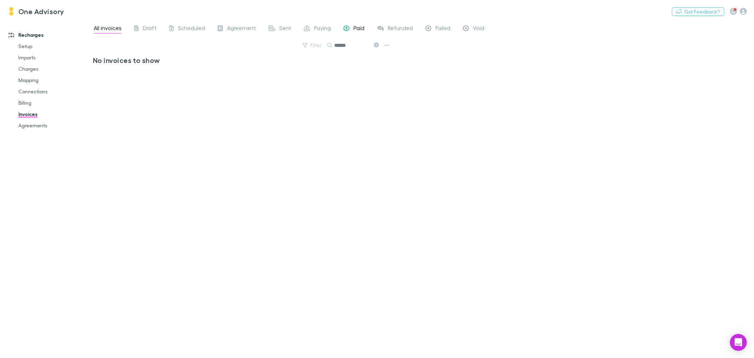
type input "******"
click at [349, 30] on div "Paid" at bounding box center [354, 28] width 21 height 9
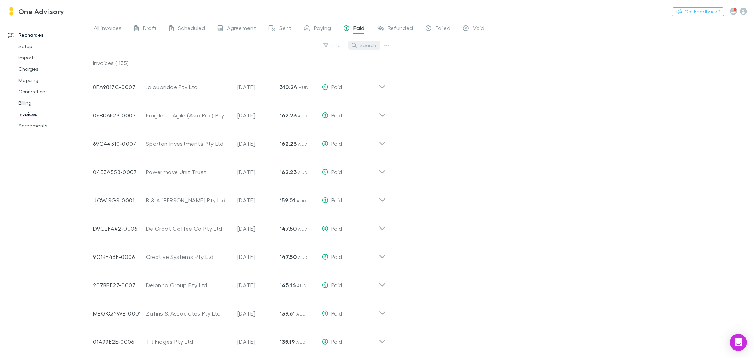
click at [365, 46] on button "Search" at bounding box center [364, 45] width 32 height 8
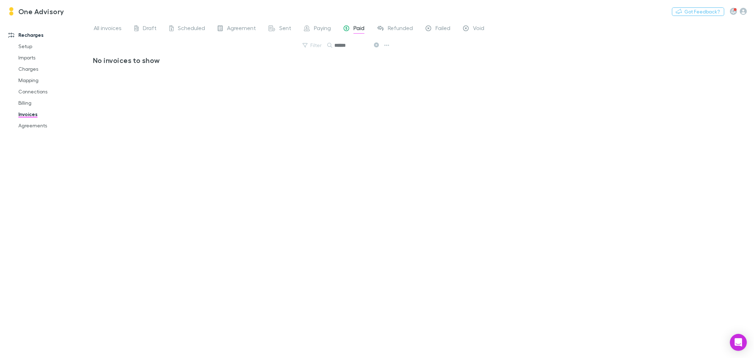
type input "******"
click at [375, 45] on icon at bounding box center [376, 44] width 5 height 5
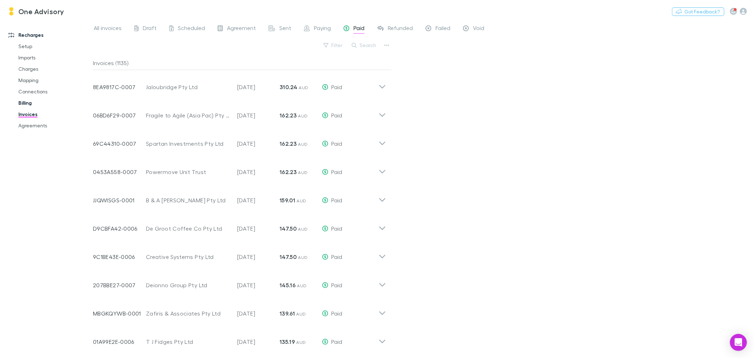
click at [22, 104] on link "Billing" at bounding box center [54, 102] width 86 height 11
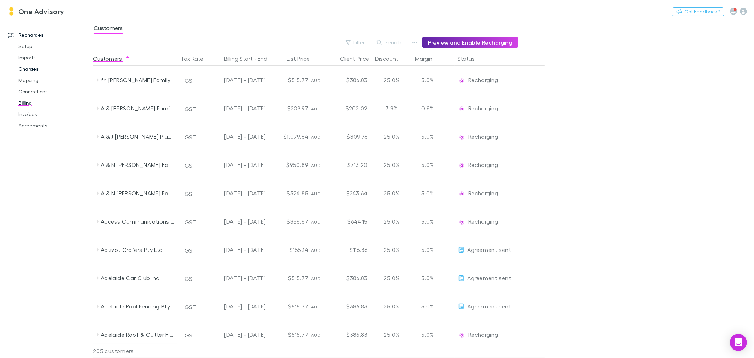
click at [22, 66] on link "Charges" at bounding box center [54, 68] width 86 height 11
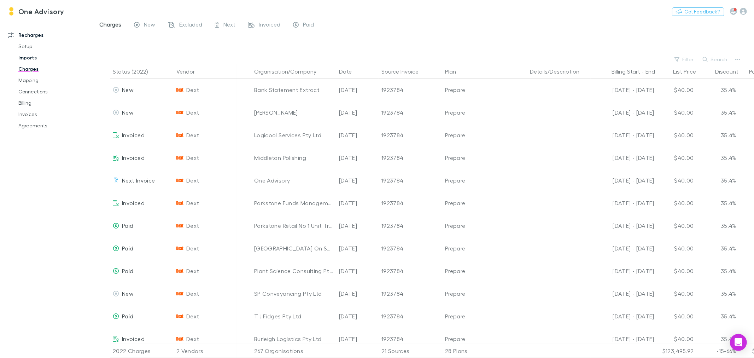
click at [25, 58] on link "Imports" at bounding box center [54, 57] width 86 height 11
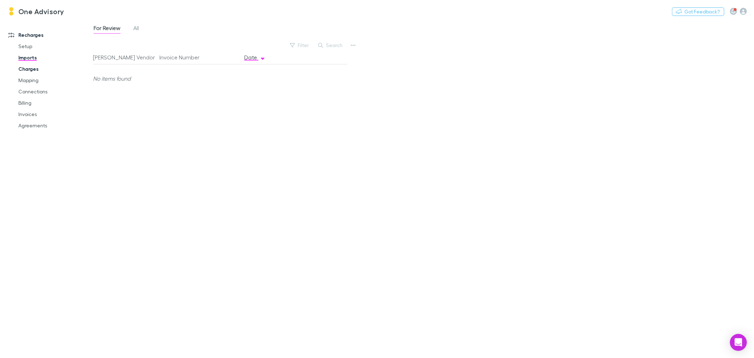
click at [26, 70] on link "Charges" at bounding box center [54, 68] width 86 height 11
click at [29, 79] on link "Mapping" at bounding box center [54, 80] width 86 height 11
click at [32, 114] on link "Invoices" at bounding box center [54, 114] width 86 height 11
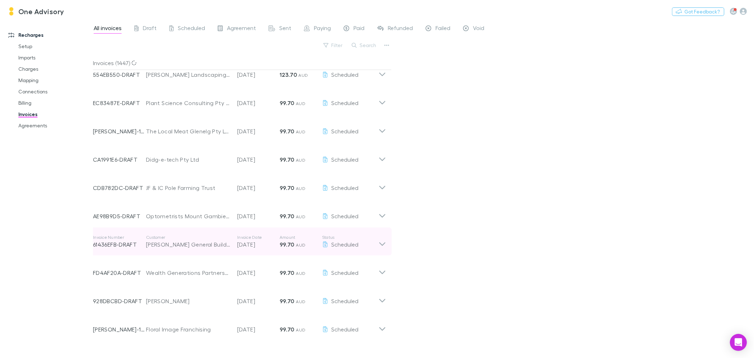
scroll to position [577, 0]
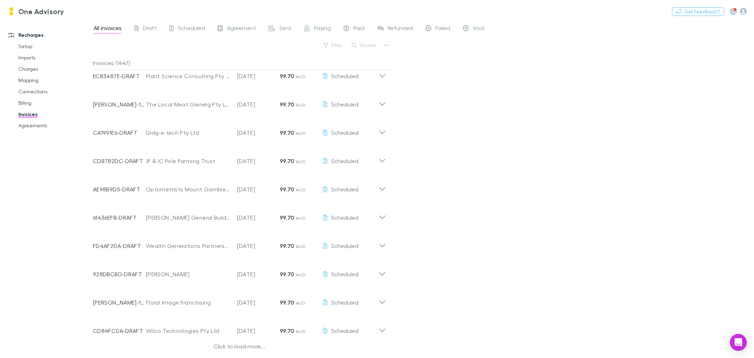
click at [241, 347] on div "Click to load more..." at bounding box center [239, 347] width 293 height 11
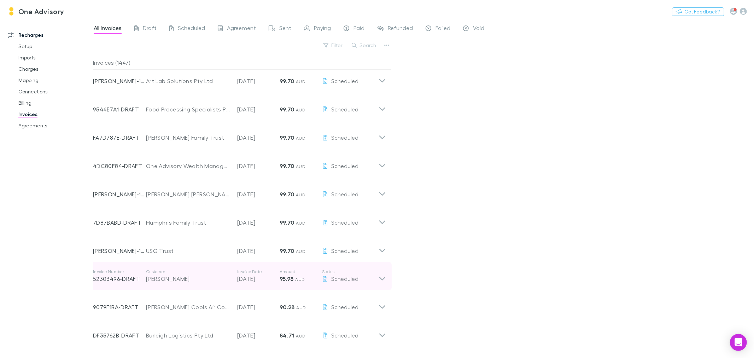
scroll to position [1425, 0]
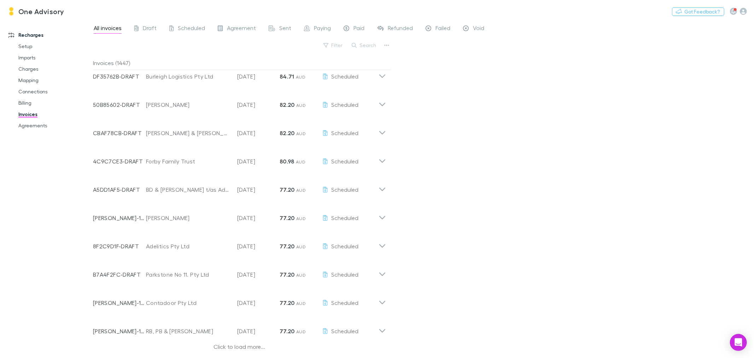
click at [246, 348] on div "Click to load more..." at bounding box center [239, 347] width 293 height 11
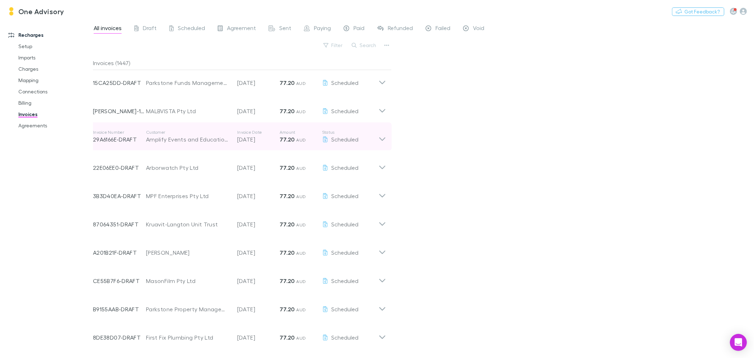
scroll to position [2274, 0]
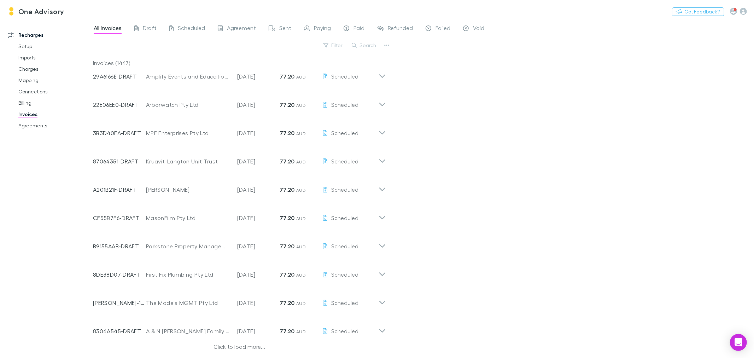
click at [244, 346] on div "Click to load more..." at bounding box center [239, 347] width 293 height 11
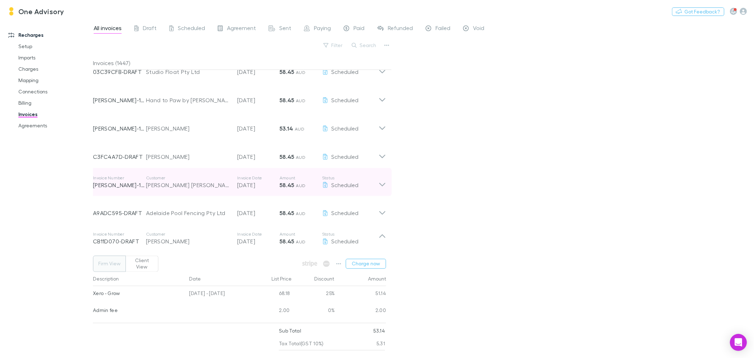
scroll to position [3320, 0]
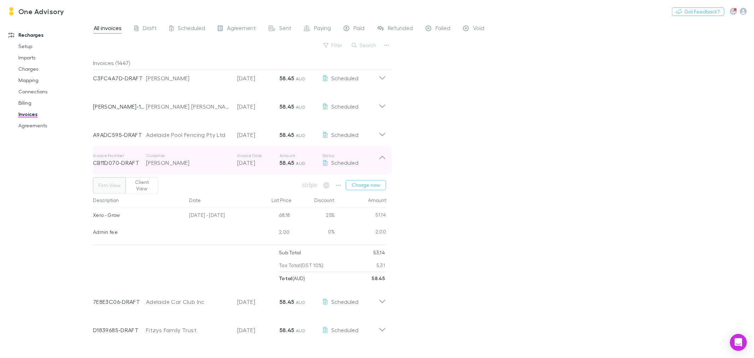
click at [381, 157] on icon at bounding box center [383, 158] width 6 height 4
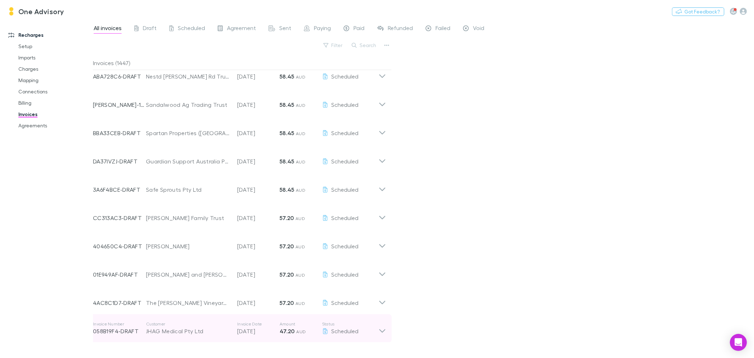
scroll to position [3971, 0]
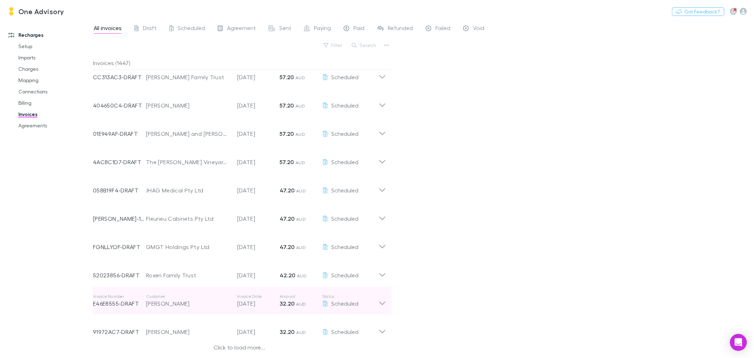
click at [384, 302] on icon at bounding box center [383, 303] width 6 height 4
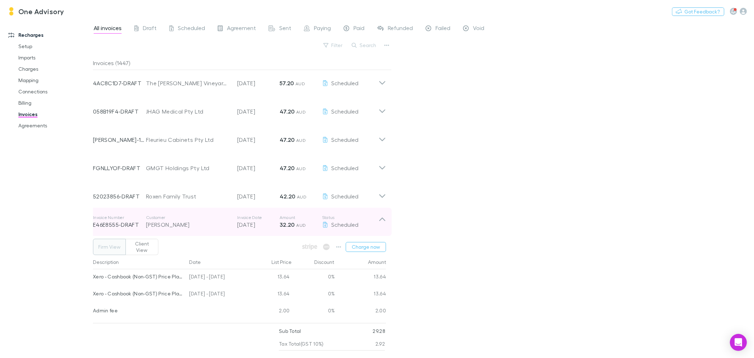
click at [382, 216] on icon at bounding box center [382, 222] width 7 height 14
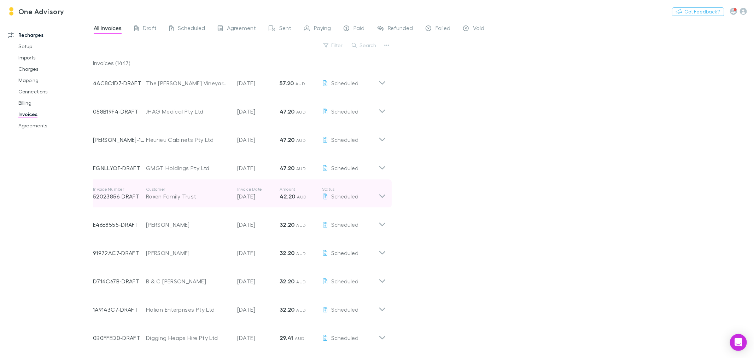
click at [380, 199] on icon at bounding box center [382, 193] width 7 height 14
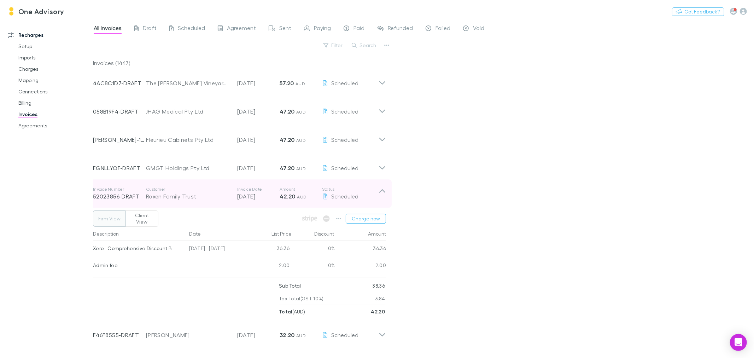
click at [380, 199] on div "Invoice Number 52023856-DRAFT Customer Roxen Family Trust Invoice Date [DATE] A…" at bounding box center [239, 193] width 305 height 28
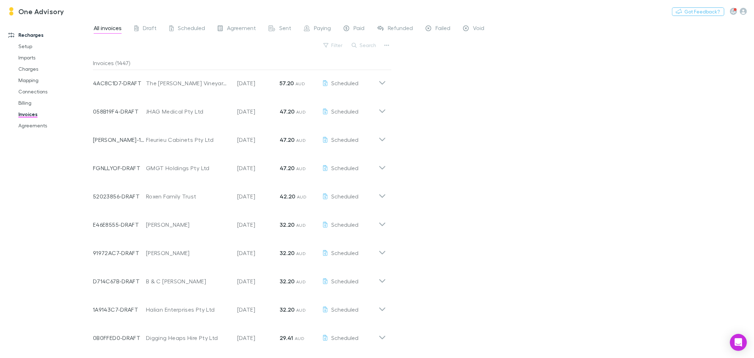
scroll to position [4207, 0]
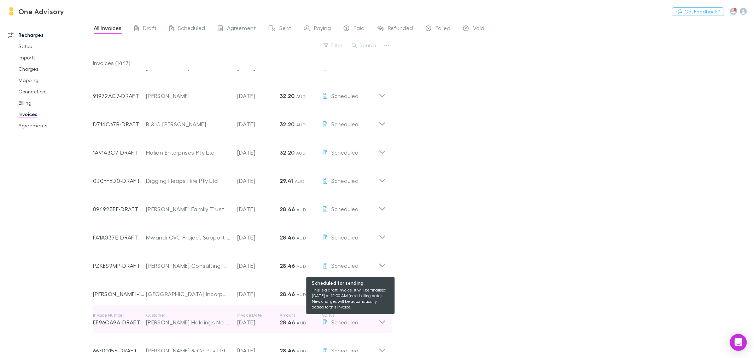
click at [375, 320] on div "Scheduled" at bounding box center [350, 322] width 57 height 8
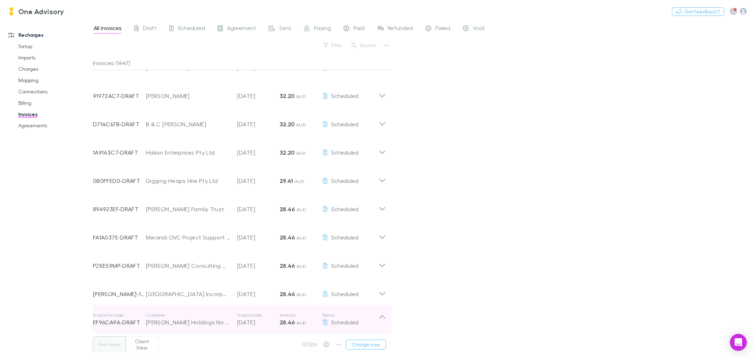
scroll to position [4286, 0]
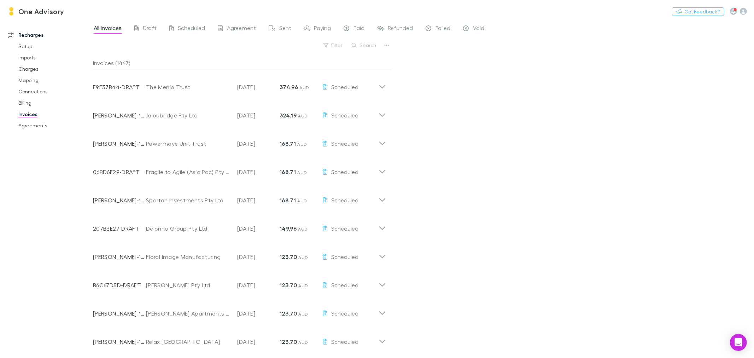
scroll to position [4286, 0]
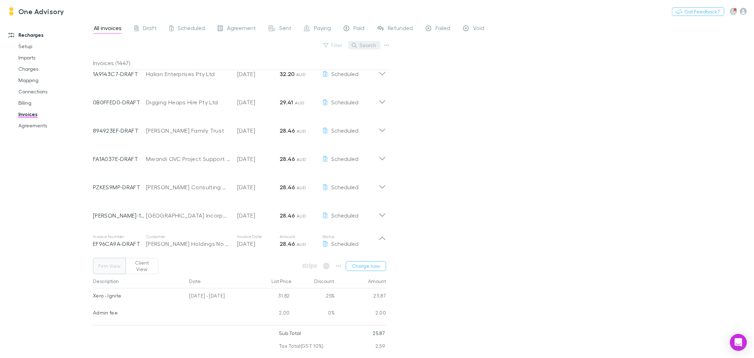
click at [369, 43] on button "Search" at bounding box center [364, 45] width 32 height 8
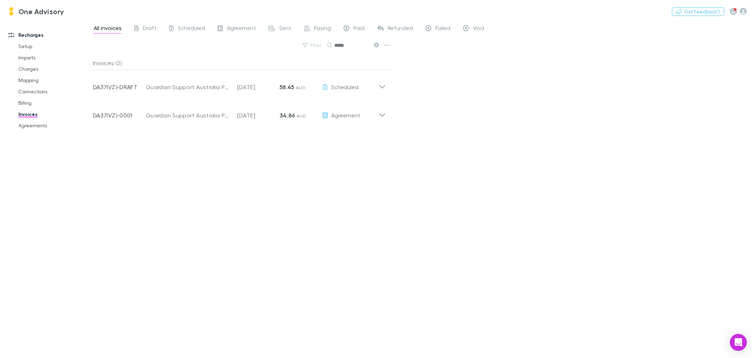
scroll to position [0, 0]
type input "*****"
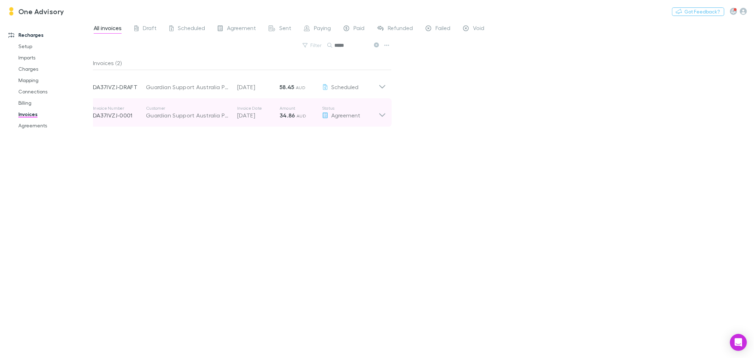
click at [385, 110] on icon at bounding box center [382, 112] width 7 height 14
click at [380, 110] on icon at bounding box center [382, 112] width 7 height 14
click at [384, 114] on icon at bounding box center [382, 112] width 7 height 14
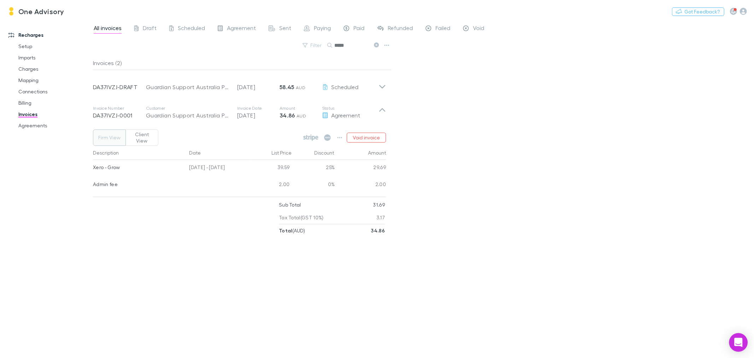
click at [736, 341] on icon "Open Intercom Messenger" at bounding box center [739, 342] width 8 height 9
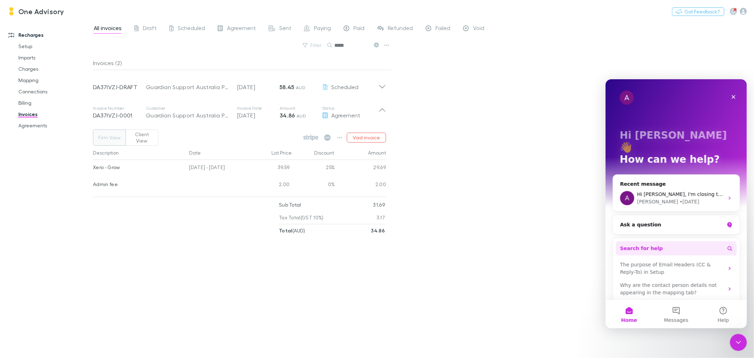
click at [635, 244] on span "Search for help" at bounding box center [641, 247] width 43 height 7
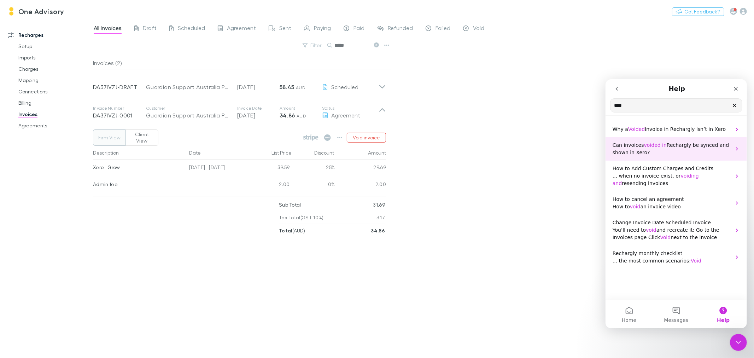
type input "****"
click at [635, 154] on span "Rechargly be synced and shown in Xero?" at bounding box center [671, 148] width 116 height 13
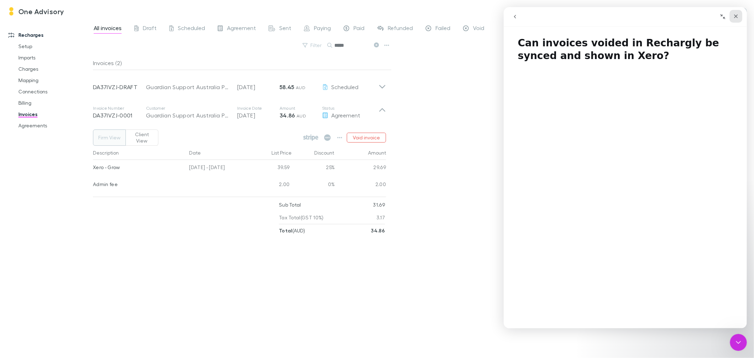
click at [737, 15] on icon "Close" at bounding box center [736, 17] width 4 height 4
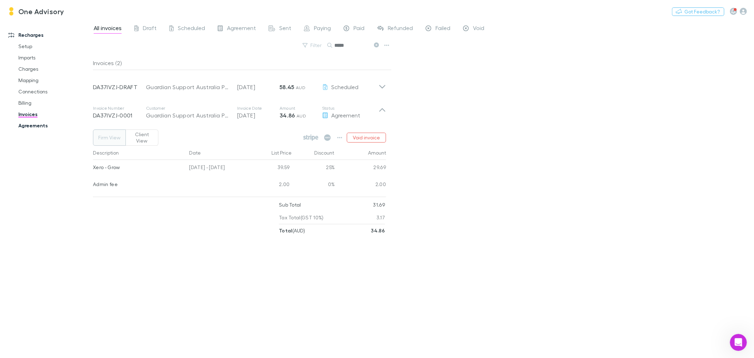
click at [43, 126] on link "Agreements" at bounding box center [54, 125] width 86 height 11
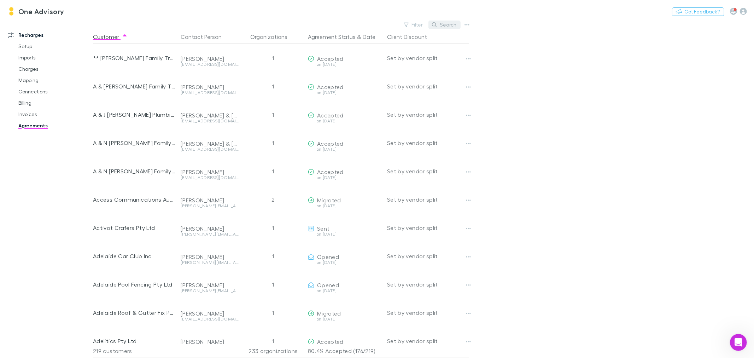
click at [445, 28] on button "Search" at bounding box center [445, 25] width 32 height 8
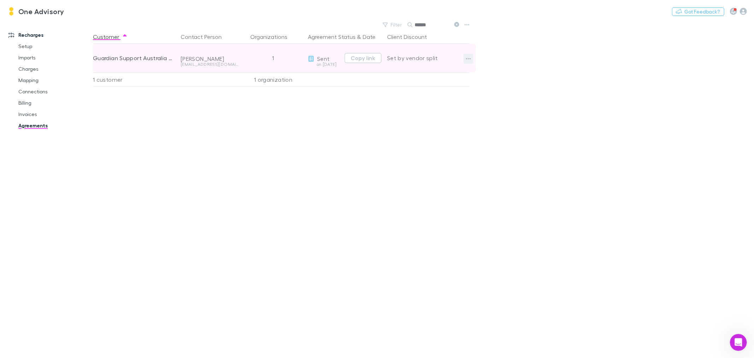
type input "******"
click at [469, 58] on icon "button" at bounding box center [468, 58] width 5 height 1
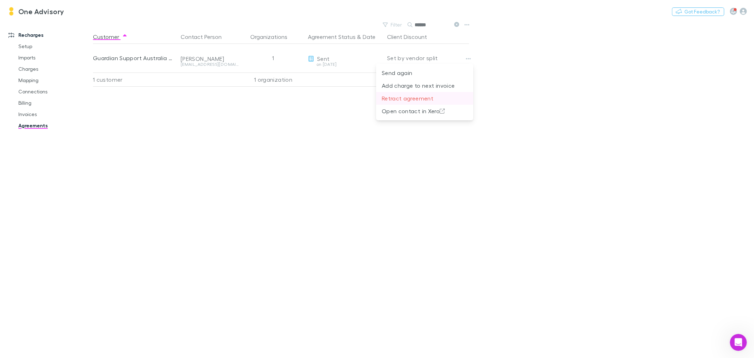
click at [405, 99] on p "Retract agreement" at bounding box center [425, 98] width 86 height 8
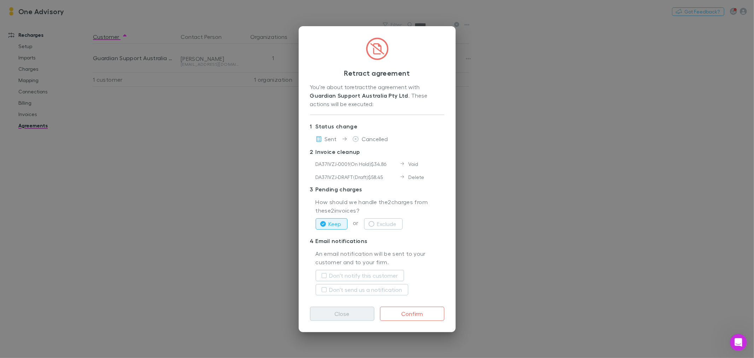
click at [350, 317] on button "Close" at bounding box center [342, 314] width 64 height 14
